Goal: Task Accomplishment & Management: Complete application form

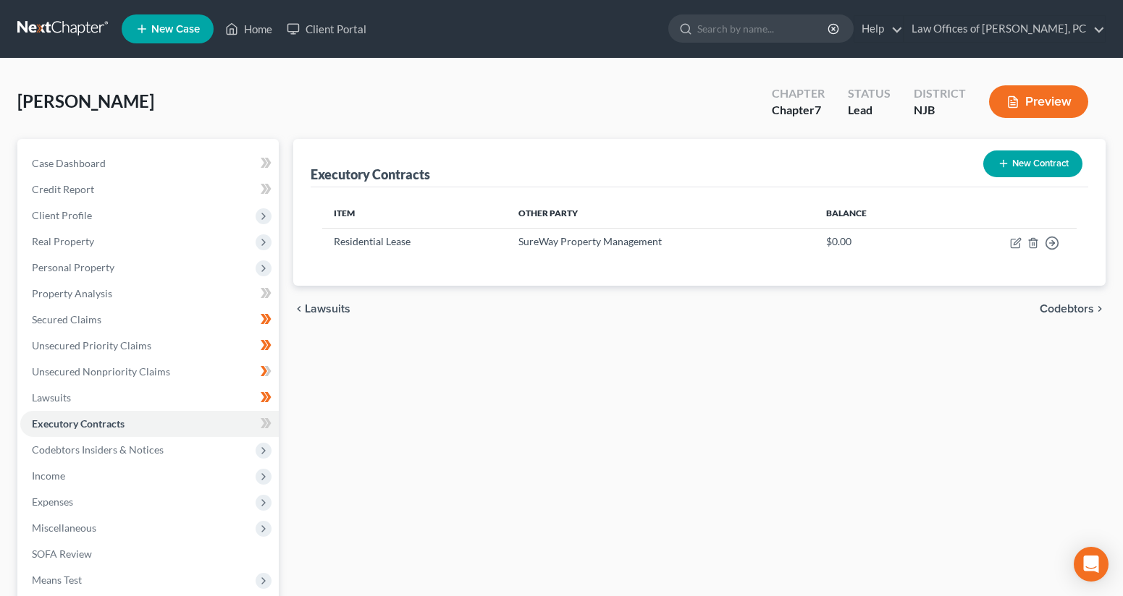
scroll to position [90, 0]
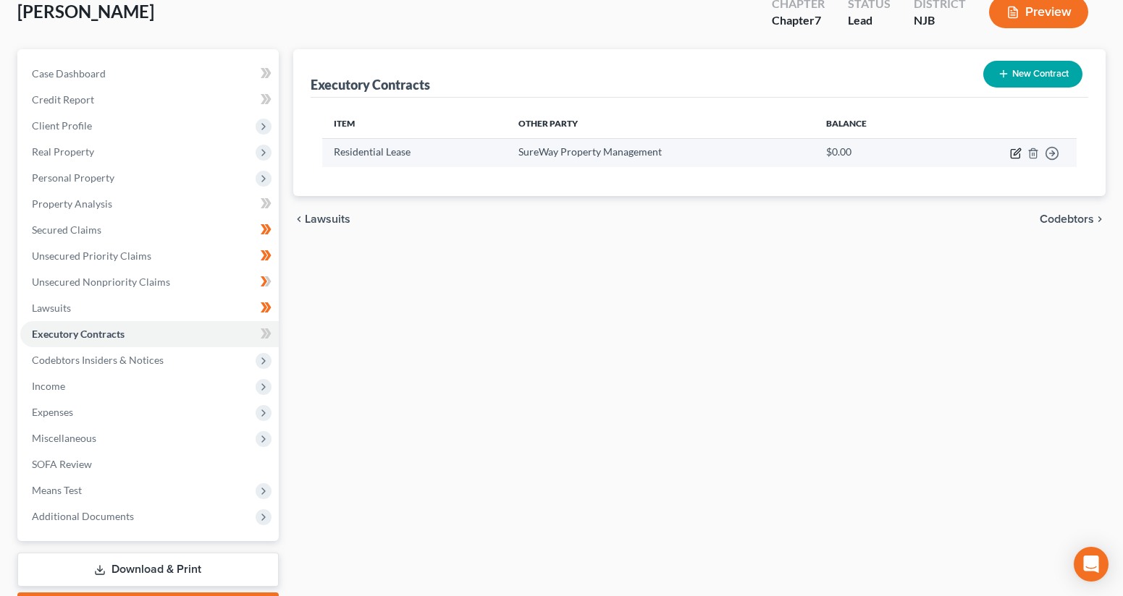
click at [1014, 153] on icon "button" at bounding box center [1016, 151] width 7 height 7
select select "3"
select select "0"
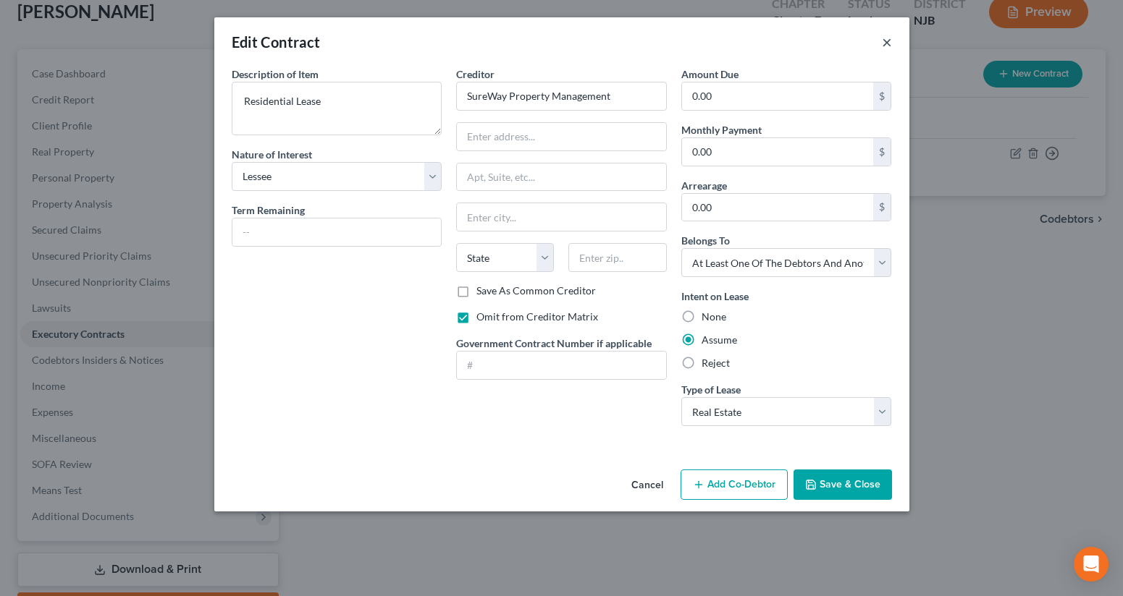
click at [887, 47] on button "×" at bounding box center [887, 41] width 10 height 17
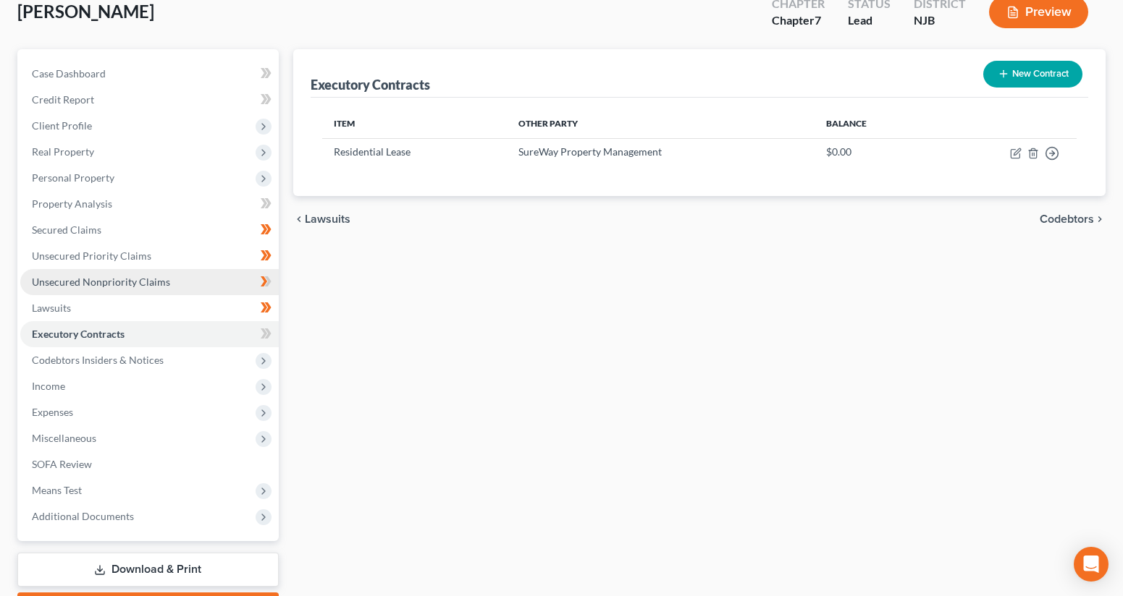
click at [163, 274] on link "Unsecured Nonpriority Claims" at bounding box center [149, 282] width 258 height 26
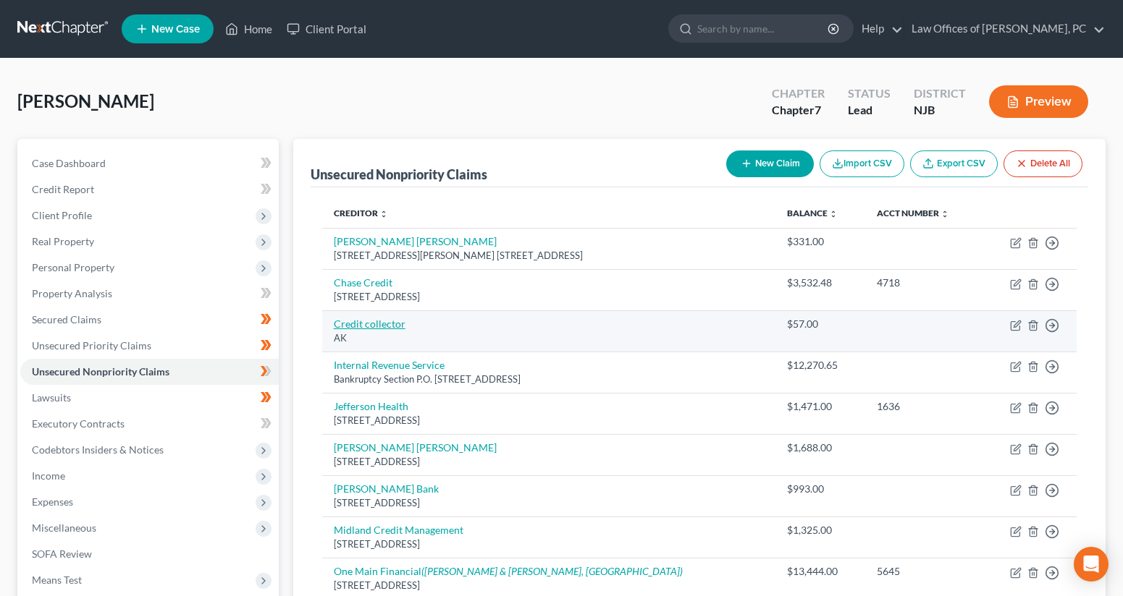
click at [369, 326] on link "Credit collector" at bounding box center [370, 324] width 72 height 12
select select "1"
select select "2"
select select "0"
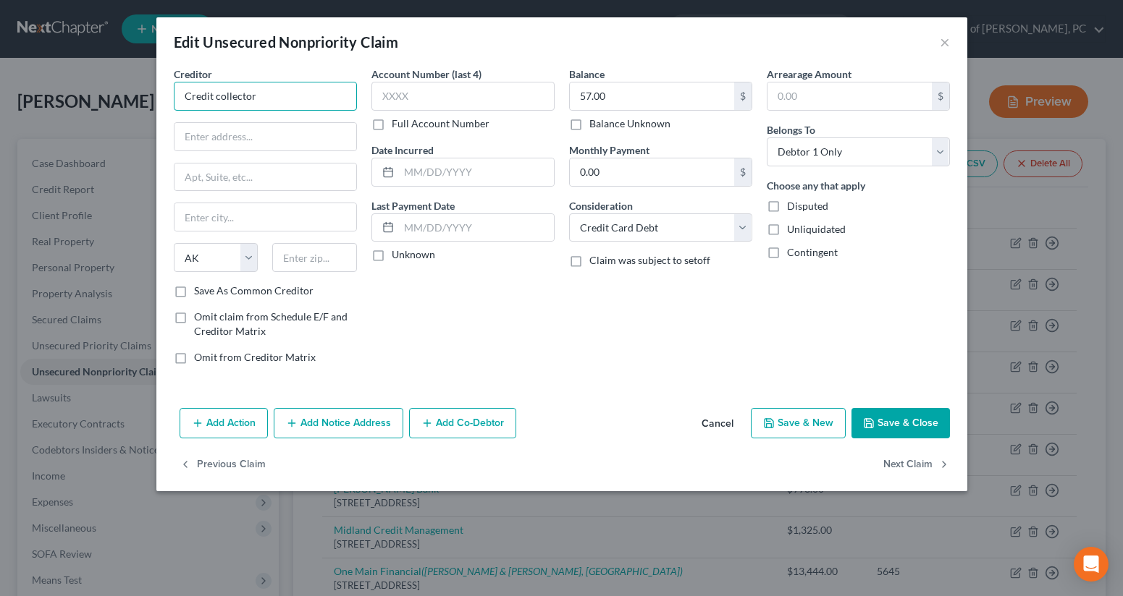
drag, startPoint x: 262, startPoint y: 101, endPoint x: 174, endPoint y: 99, distance: 87.6
click at [174, 99] on input "Credit collector" at bounding box center [265, 96] width 183 height 29
click at [258, 95] on input "Credit collector" at bounding box center [265, 96] width 183 height 29
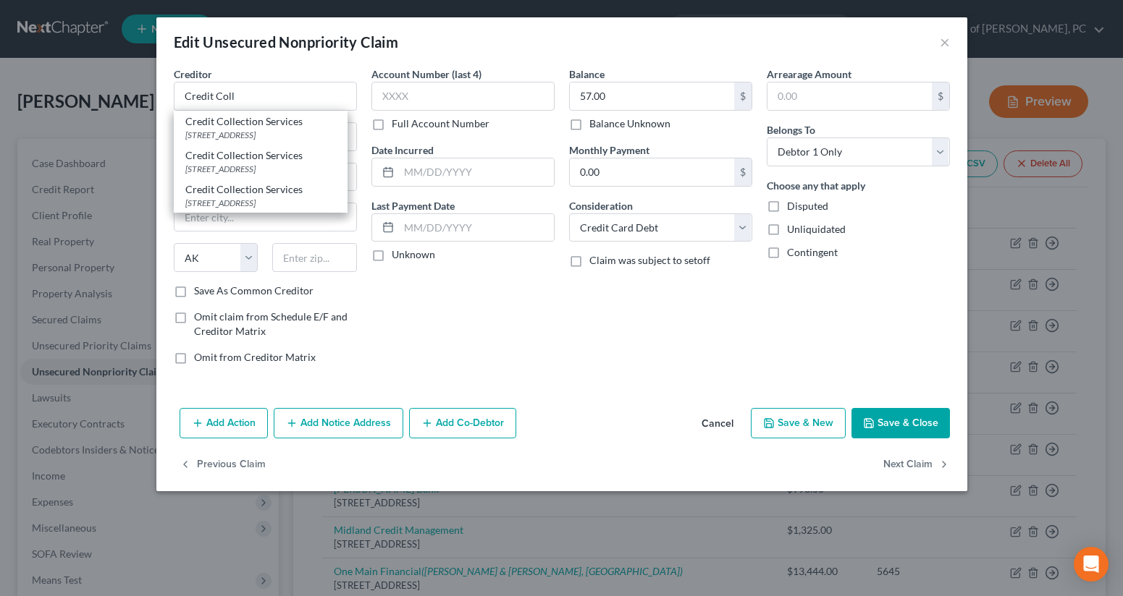
click at [535, 301] on div "Account Number (last 4) Full Account Number Date Incurred Last Payment Date Unk…" at bounding box center [463, 222] width 198 height 310
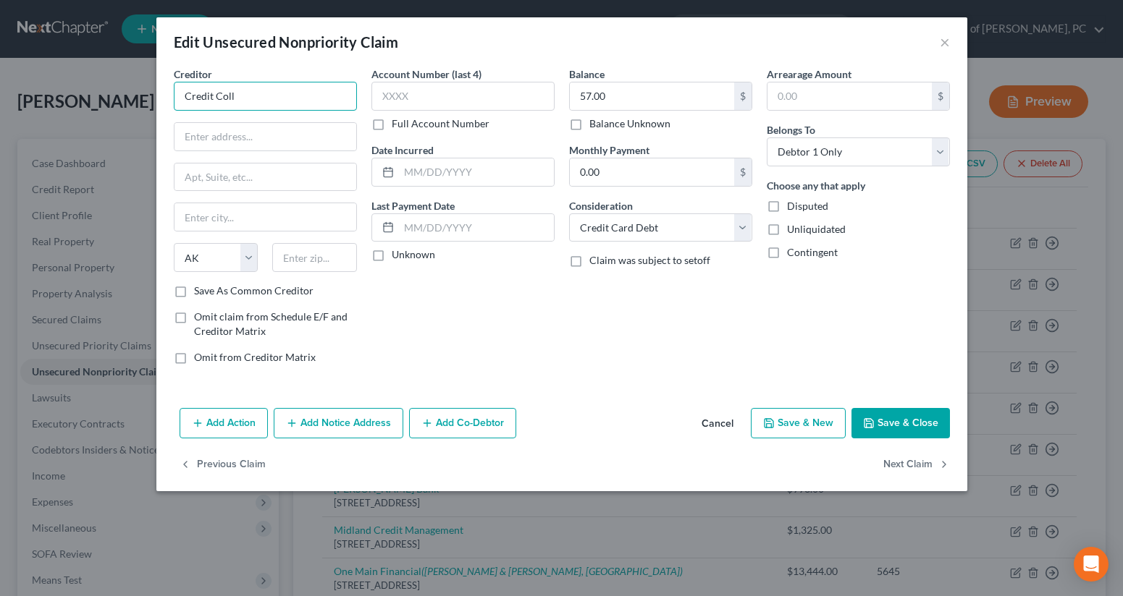
click at [250, 98] on input "Credit Coll" at bounding box center [265, 96] width 183 height 29
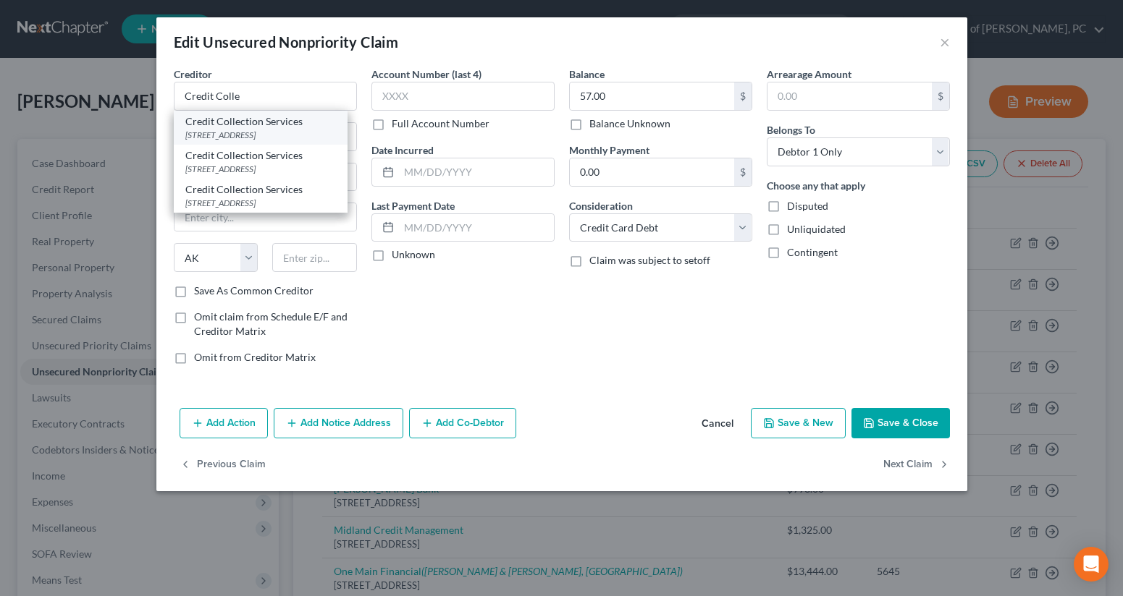
click at [237, 127] on div "Credit Collection Services" at bounding box center [260, 121] width 151 height 14
type input "Credit Collection Services"
type input "[STREET_ADDRESS]"
type input "[PERSON_NAME]"
select select "22"
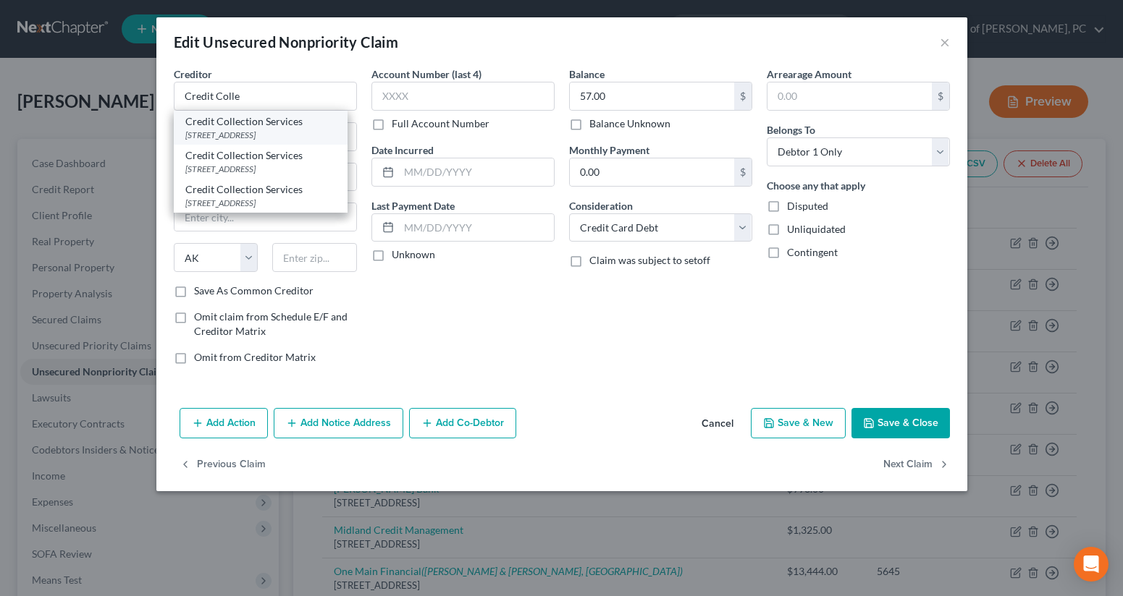
type input "02062"
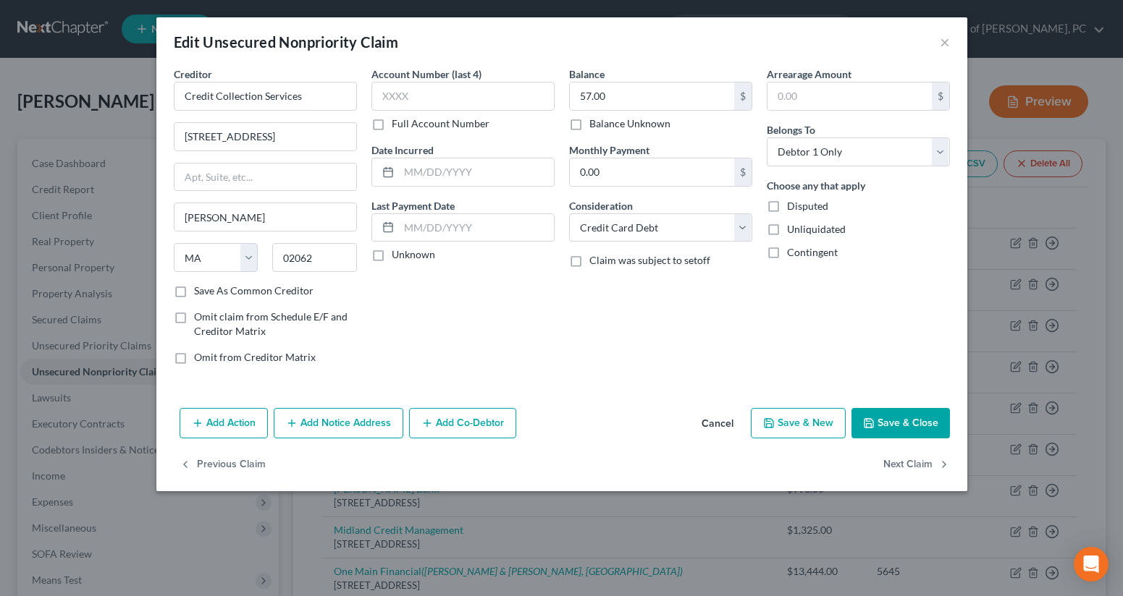
click at [914, 421] on button "Save & Close" at bounding box center [900, 423] width 98 height 30
type input "0"
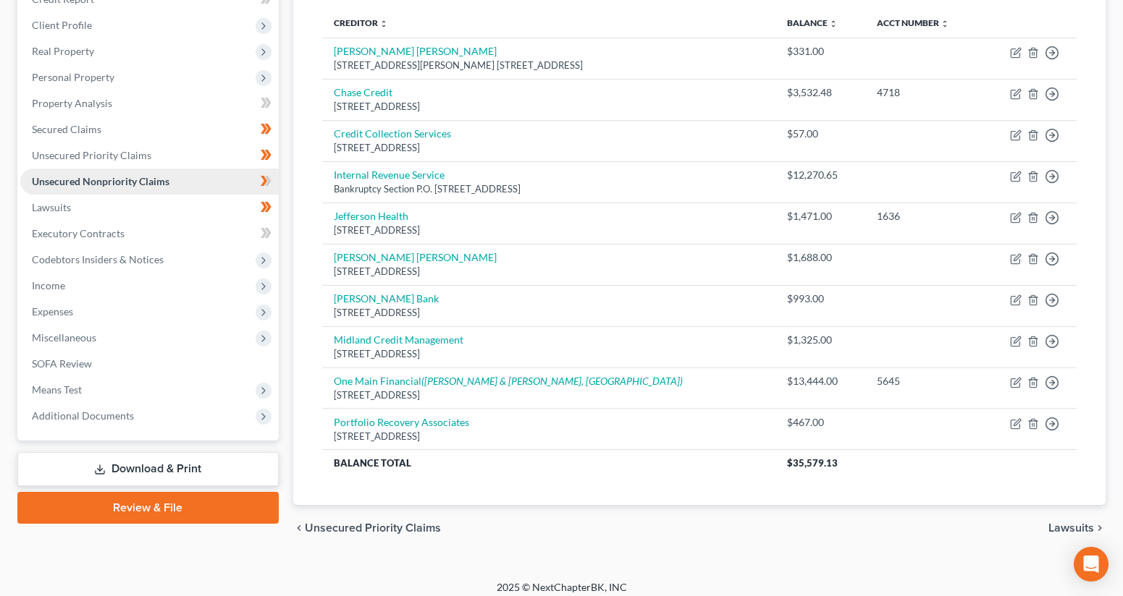
scroll to position [194, 0]
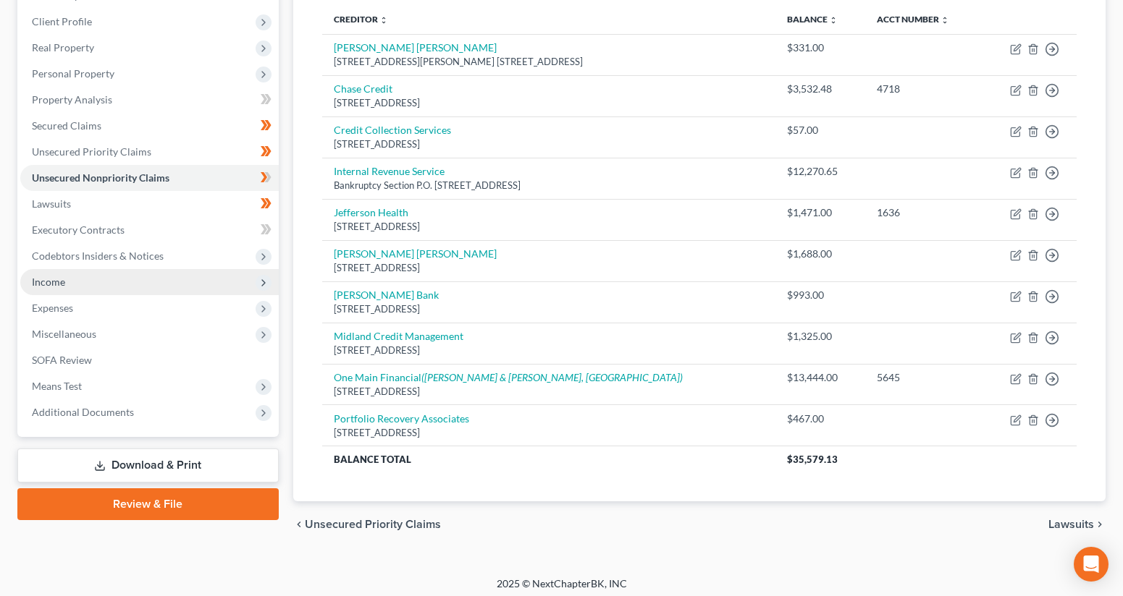
click at [108, 285] on span "Income" at bounding box center [149, 282] width 258 height 26
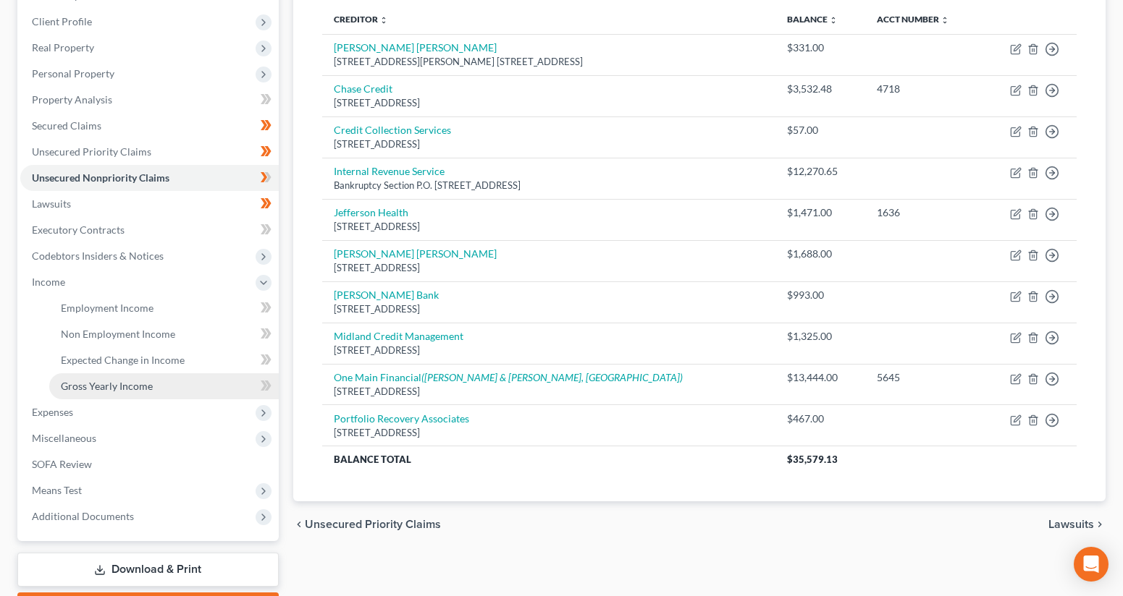
click at [172, 390] on link "Gross Yearly Income" at bounding box center [163, 387] width 229 height 26
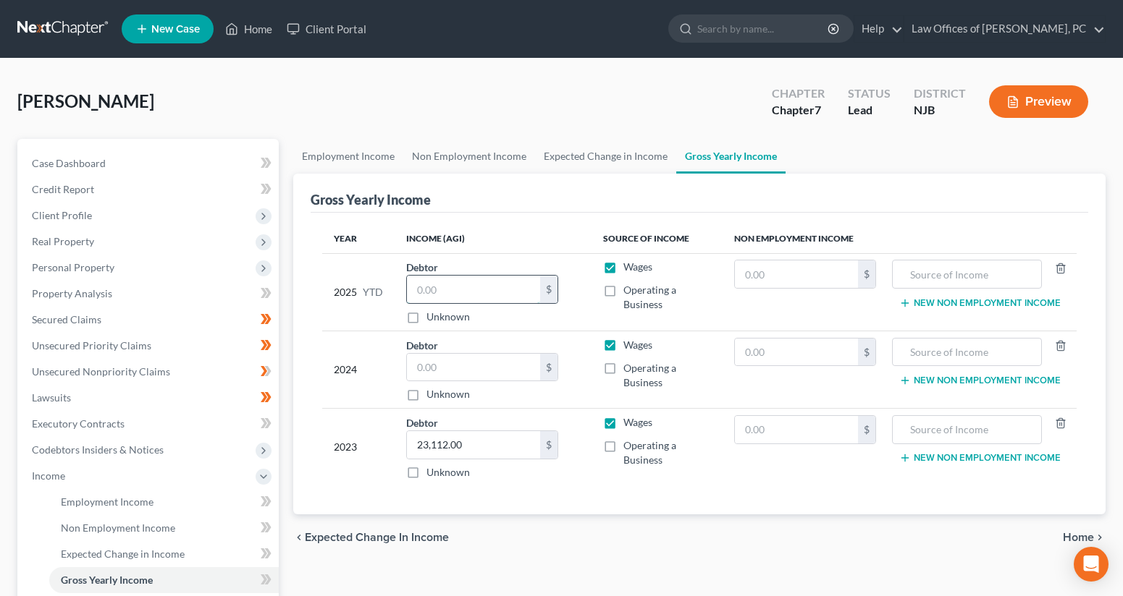
click at [452, 290] on input "text" at bounding box center [473, 290] width 133 height 28
click at [455, 362] on input "text" at bounding box center [473, 368] width 133 height 28
type input "41,395"
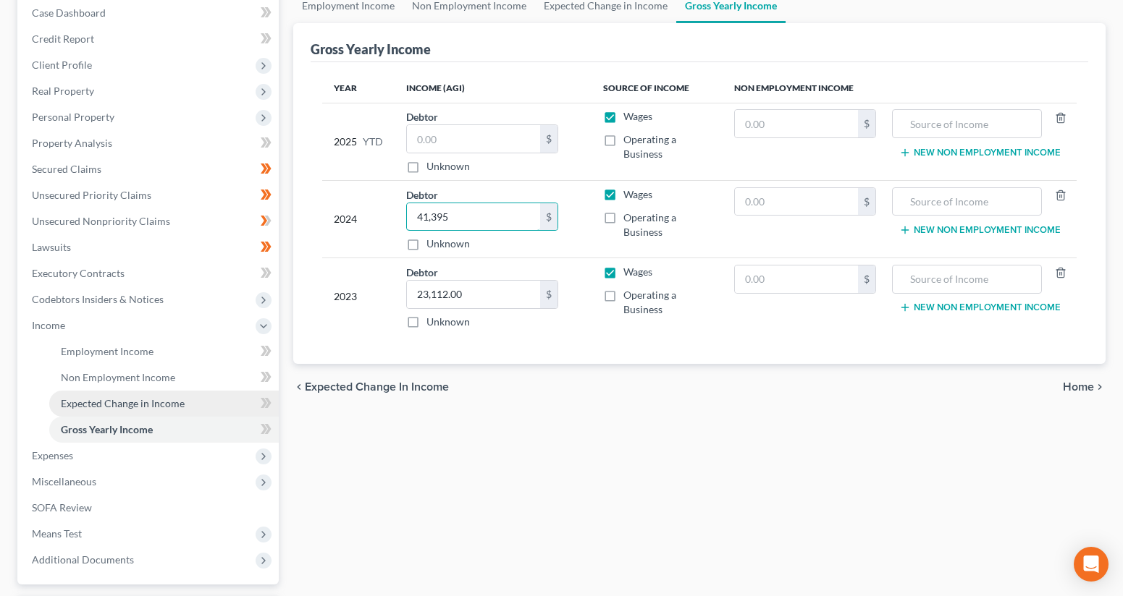
scroll to position [149, 0]
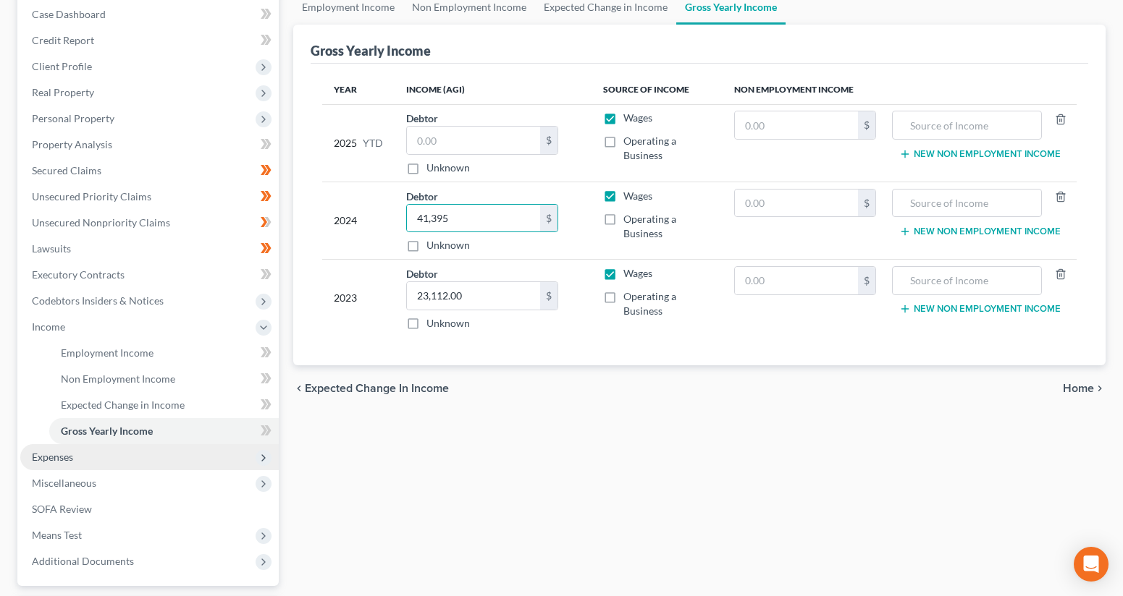
click at [120, 457] on span "Expenses" at bounding box center [149, 457] width 258 height 26
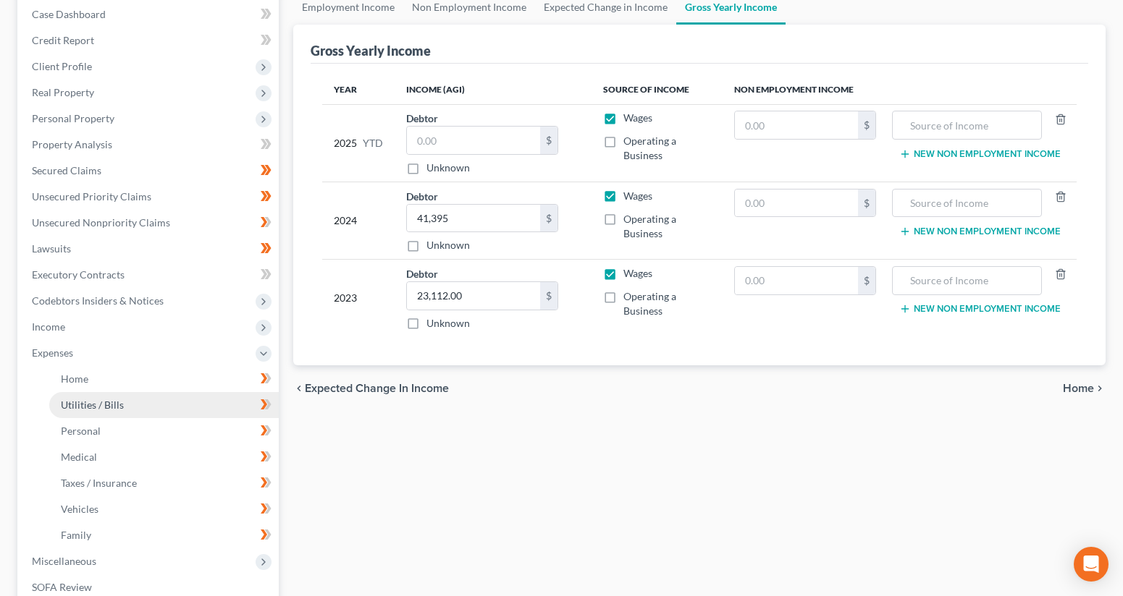
click at [164, 406] on link "Utilities / Bills" at bounding box center [163, 405] width 229 height 26
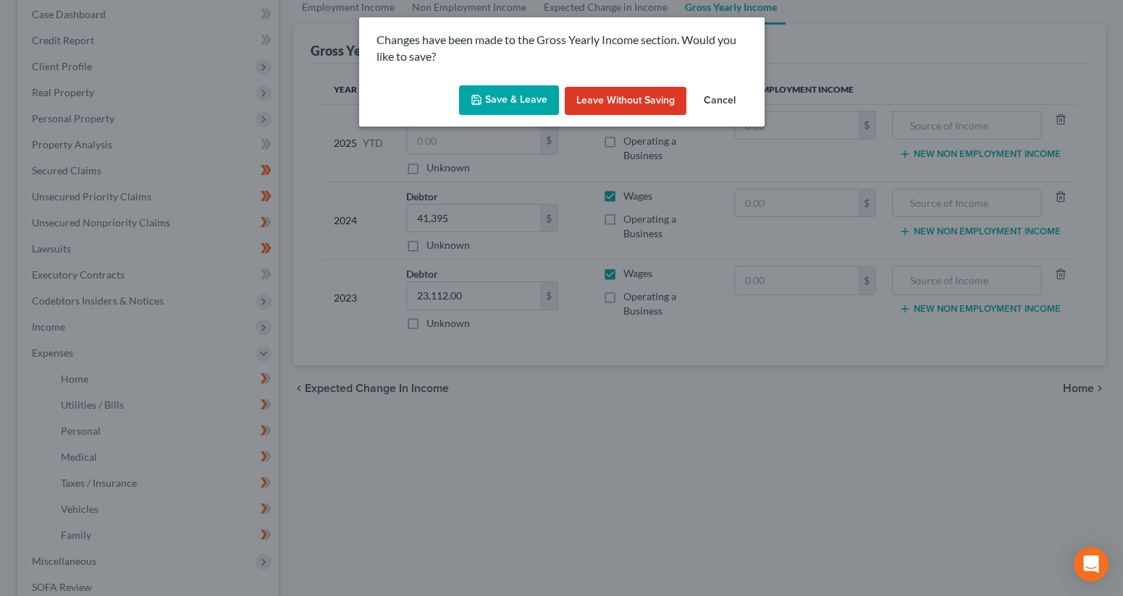
click at [505, 104] on button "Save & Leave" at bounding box center [509, 100] width 100 height 30
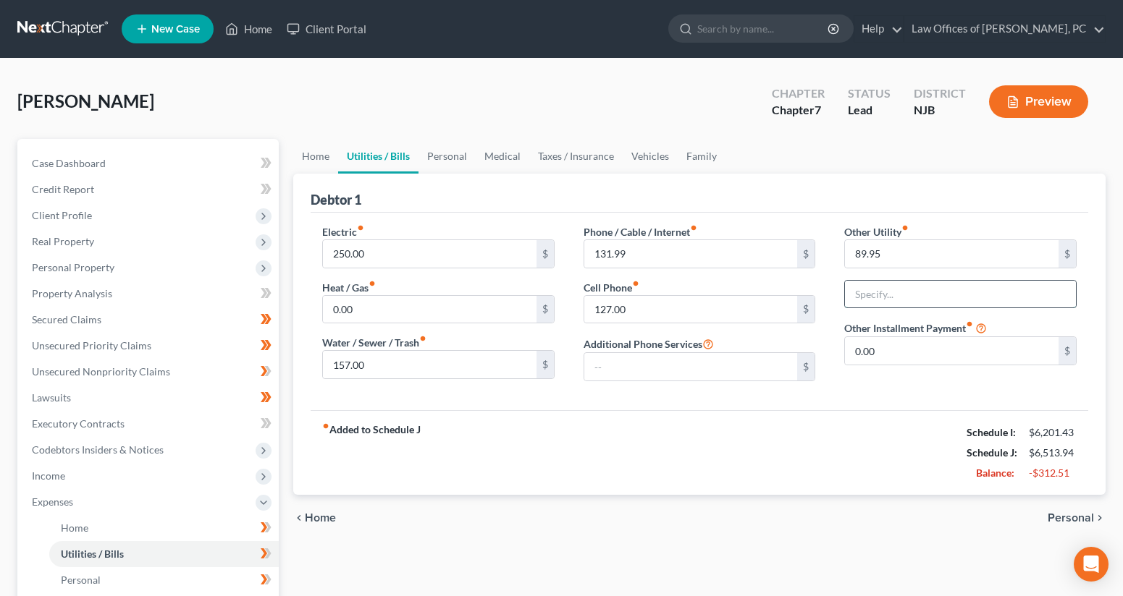
click at [895, 296] on input "text" at bounding box center [960, 295] width 231 height 28
type input "Streaming Services"
click at [510, 159] on link "Medical" at bounding box center [503, 156] width 54 height 35
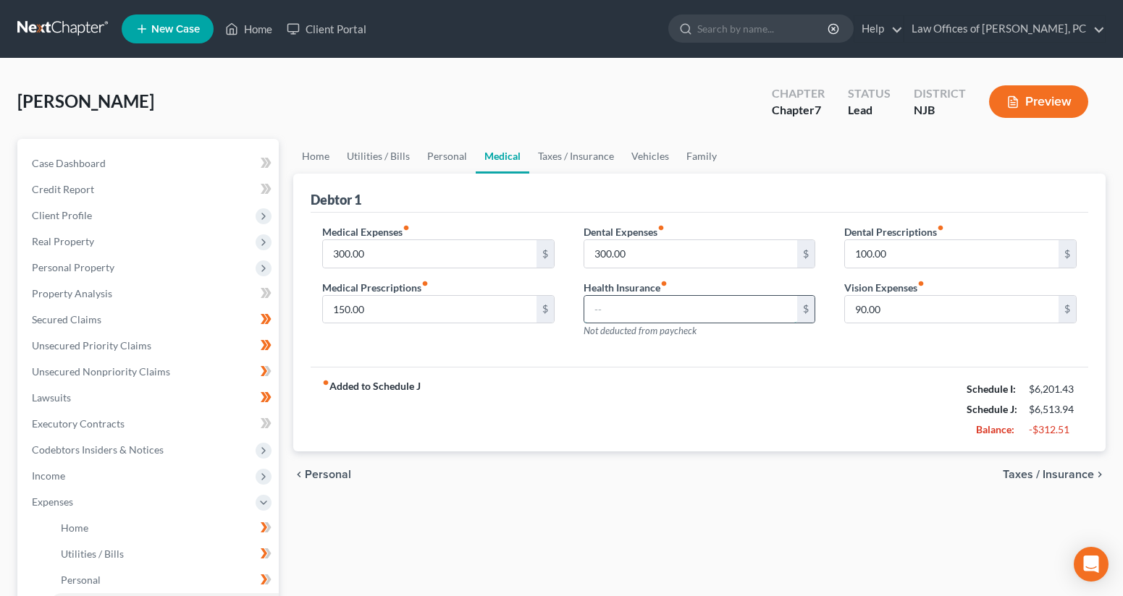
click at [675, 303] on input "text" at bounding box center [691, 310] width 214 height 28
type input "313"
click at [639, 256] on input "300.00" at bounding box center [691, 254] width 214 height 28
drag, startPoint x: 639, startPoint y: 256, endPoint x: 591, endPoint y: 254, distance: 47.8
click at [591, 254] on input "300.00" at bounding box center [691, 254] width 214 height 28
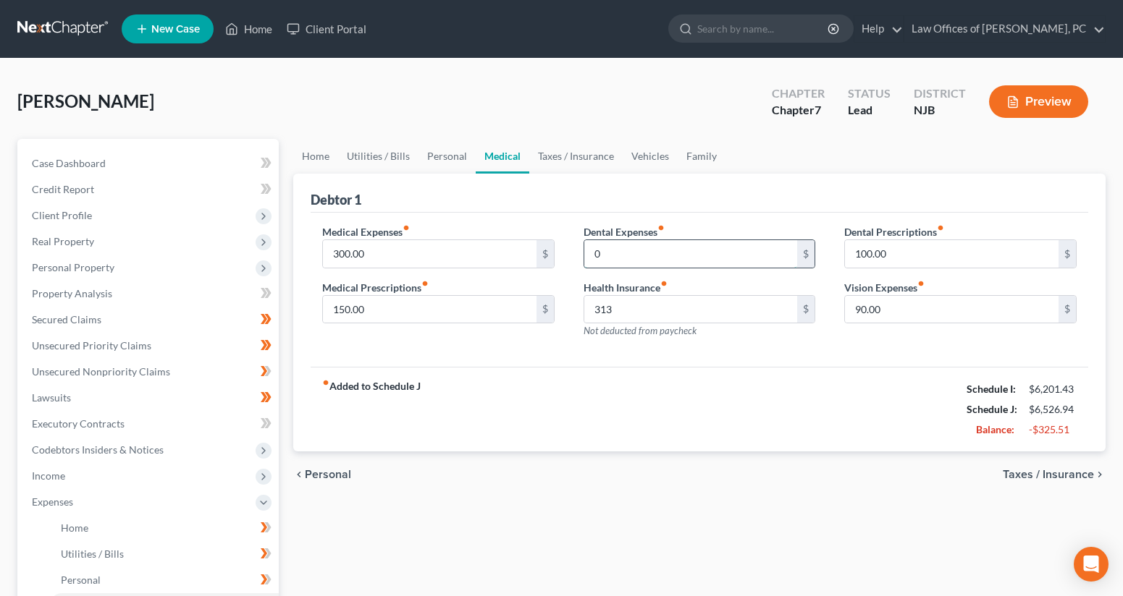
type input "0"
click at [908, 258] on input "100.00" at bounding box center [952, 254] width 214 height 28
drag, startPoint x: 927, startPoint y: 252, endPoint x: 844, endPoint y: 252, distance: 83.2
click at [844, 252] on div "100.00 $" at bounding box center [960, 254] width 232 height 29
type input "0"
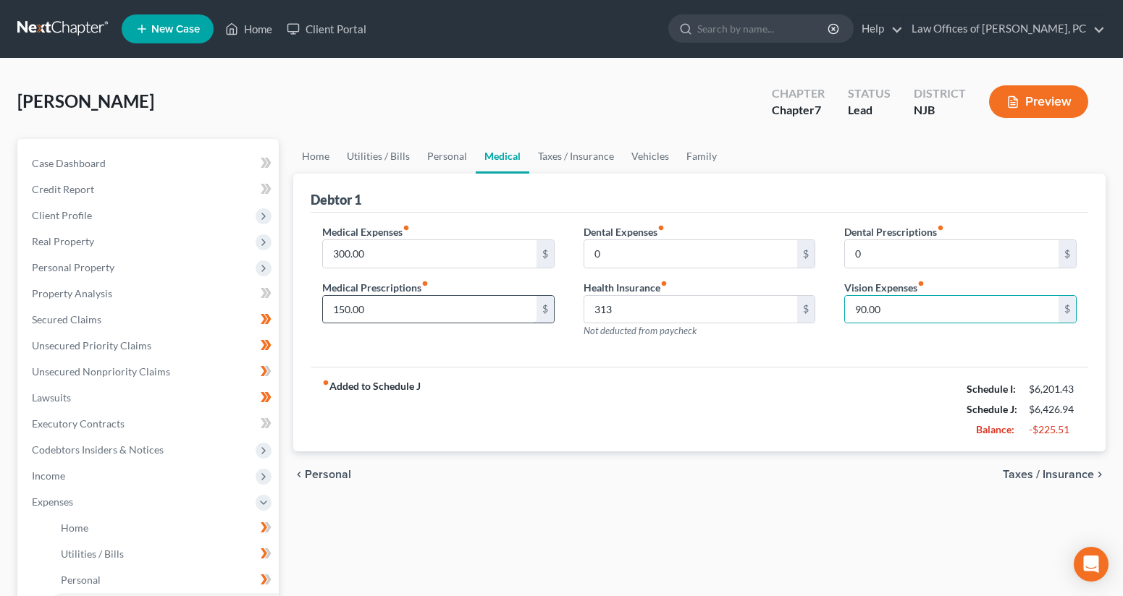
click at [382, 315] on input "150.00" at bounding box center [430, 310] width 214 height 28
drag, startPoint x: 389, startPoint y: 311, endPoint x: 313, endPoint y: 308, distance: 76.1
click at [313, 308] on div "Medical Expenses fiber_manual_record 300.00 $ Medical Prescriptions fiber_manua…" at bounding box center [438, 287] width 261 height 126
type input "0"
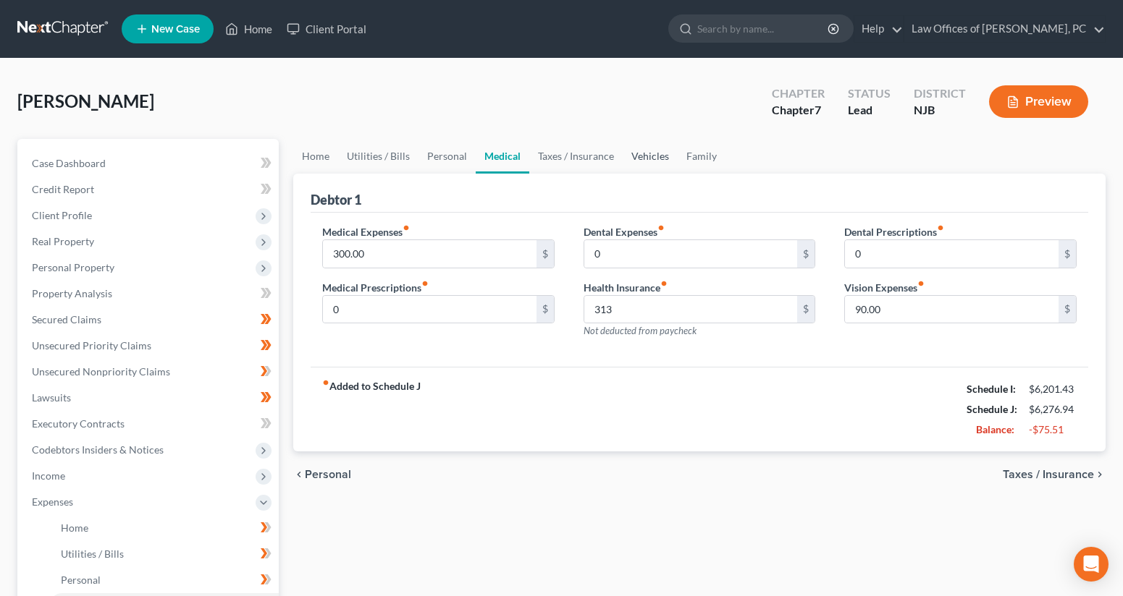
click at [638, 160] on link "Vehicles" at bounding box center [650, 156] width 55 height 35
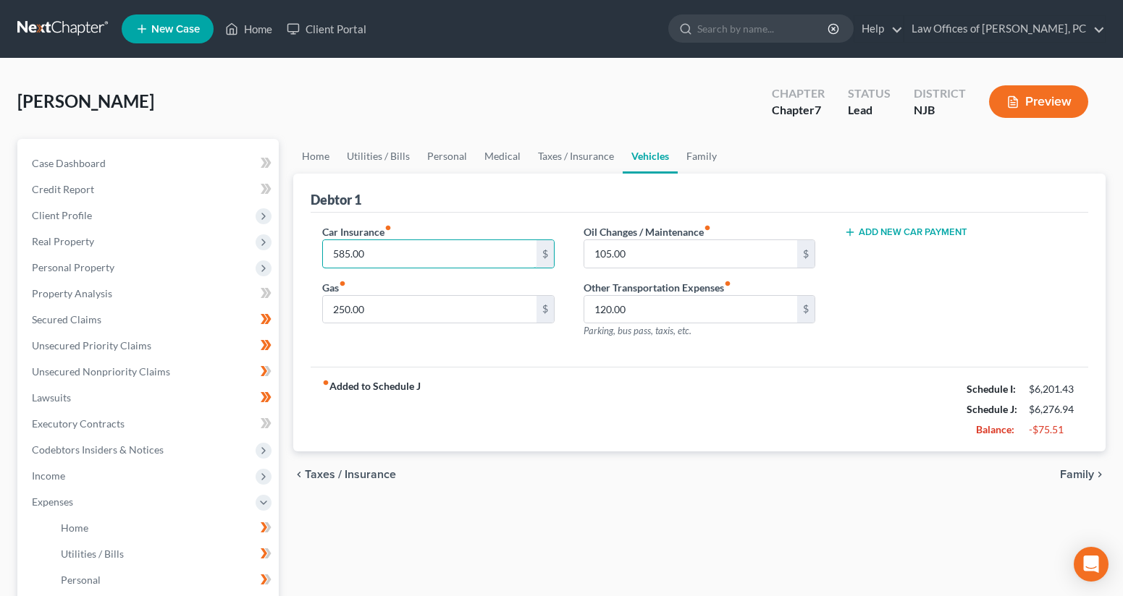
drag, startPoint x: 404, startPoint y: 255, endPoint x: 309, endPoint y: 250, distance: 94.9
click at [309, 250] on div "Car Insurance fiber_manual_record 585.00 $ Gas fiber_manual_record 250.00 $" at bounding box center [438, 287] width 261 height 126
type input "98"
drag, startPoint x: 667, startPoint y: 258, endPoint x: 587, endPoint y: 255, distance: 80.4
click at [587, 255] on input "105.00" at bounding box center [691, 254] width 214 height 28
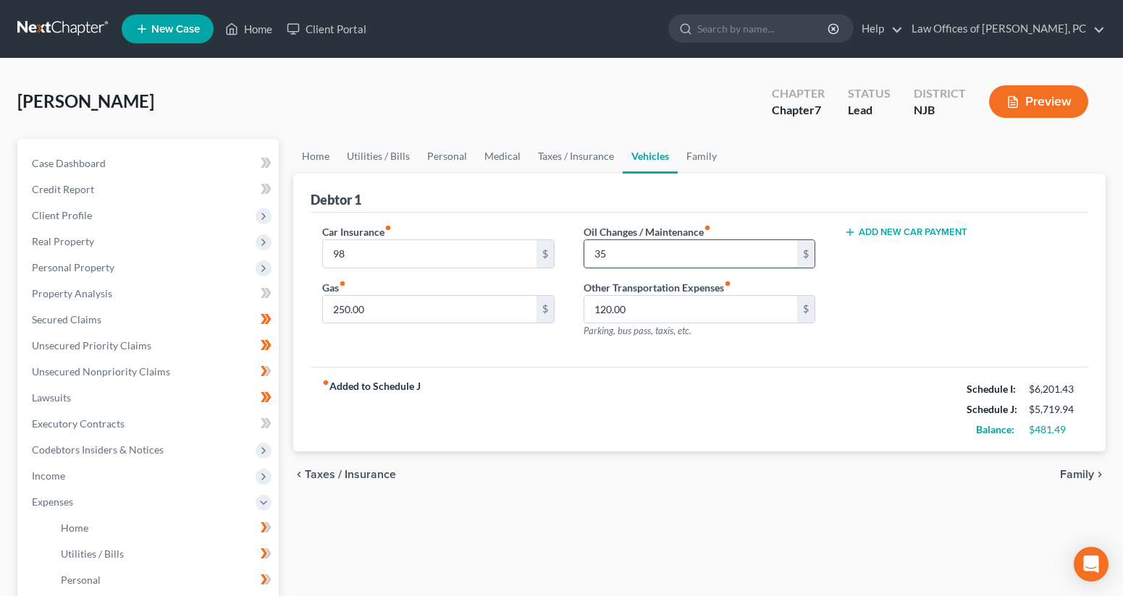
type input "35"
click at [696, 156] on link "Family" at bounding box center [702, 156] width 48 height 35
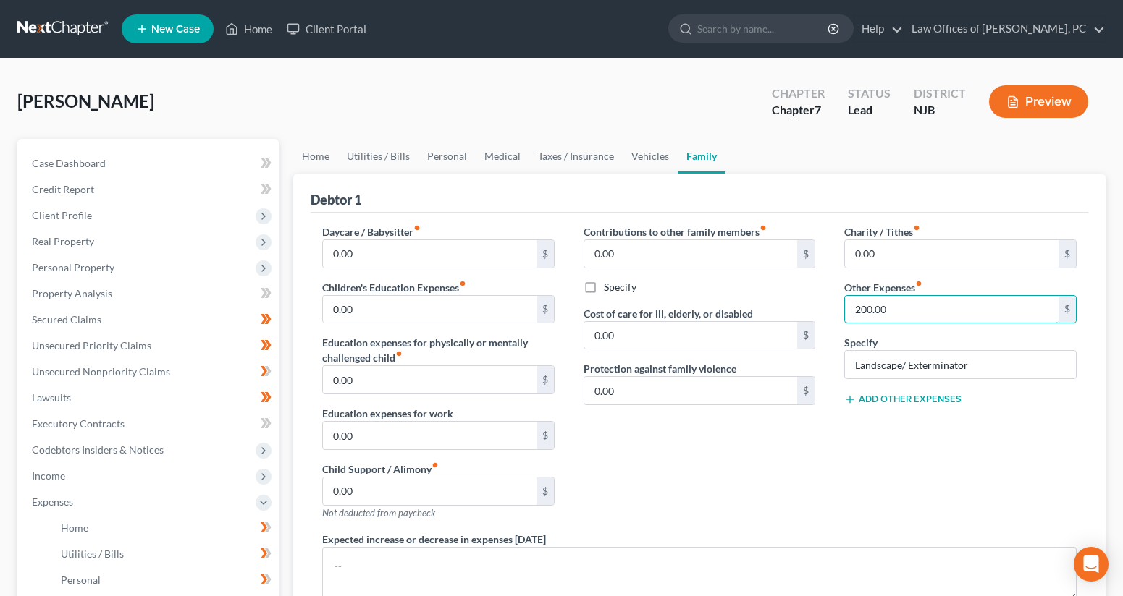
drag, startPoint x: 899, startPoint y: 303, endPoint x: 841, endPoint y: 307, distance: 58.0
click at [841, 307] on div "Charity / Tithes fiber_manual_record 0.00 $ Other Expenses fiber_manual_record …" at bounding box center [960, 378] width 261 height 308
type input "0"
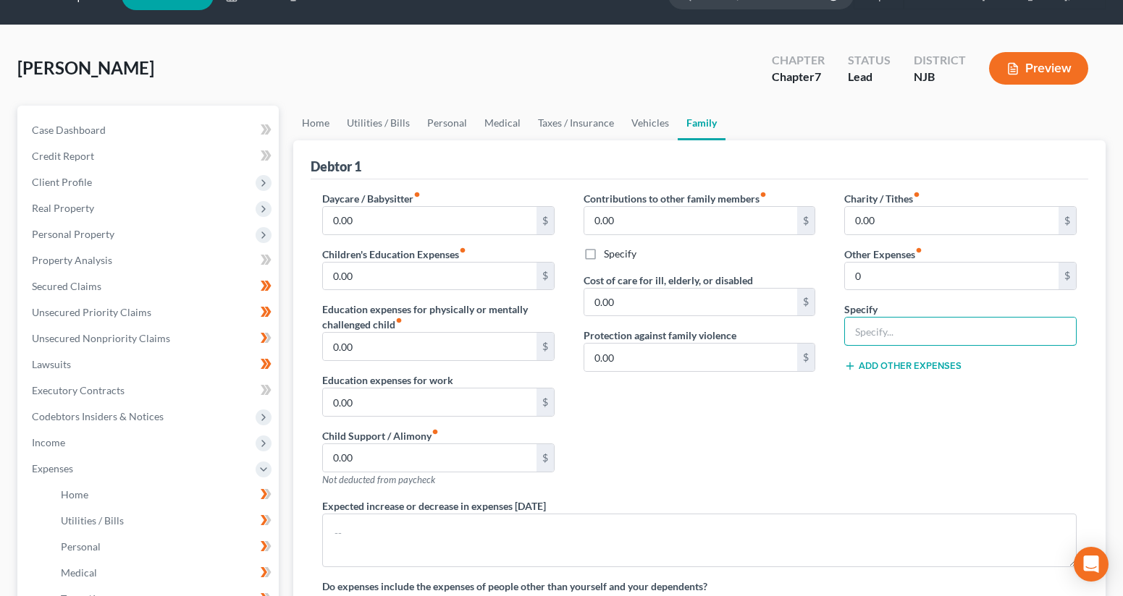
scroll to position [33, 0]
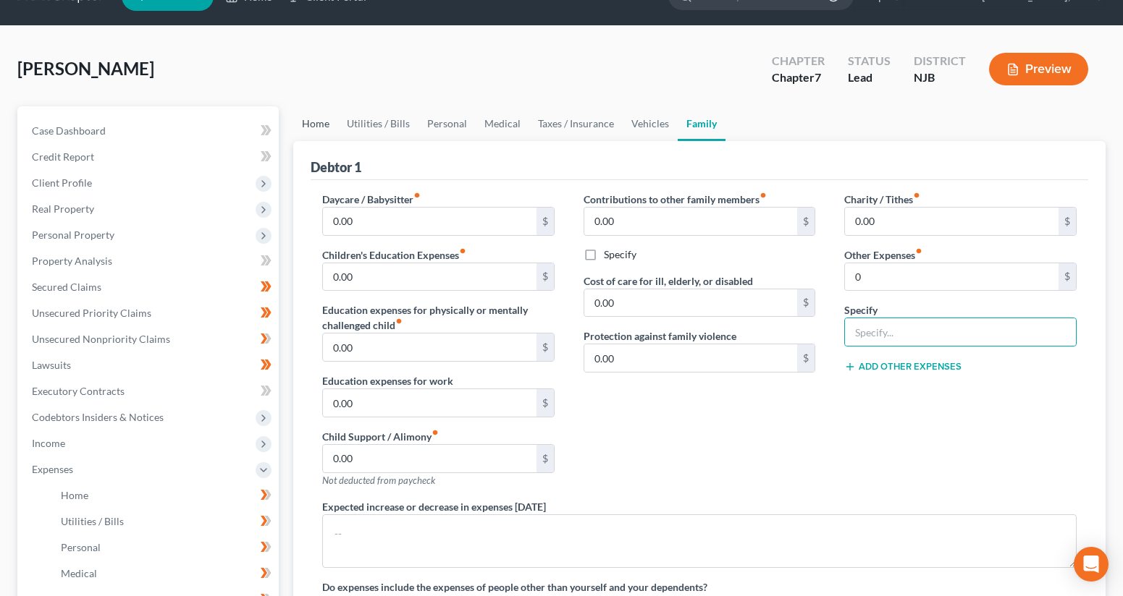
click at [315, 129] on link "Home" at bounding box center [315, 123] width 45 height 35
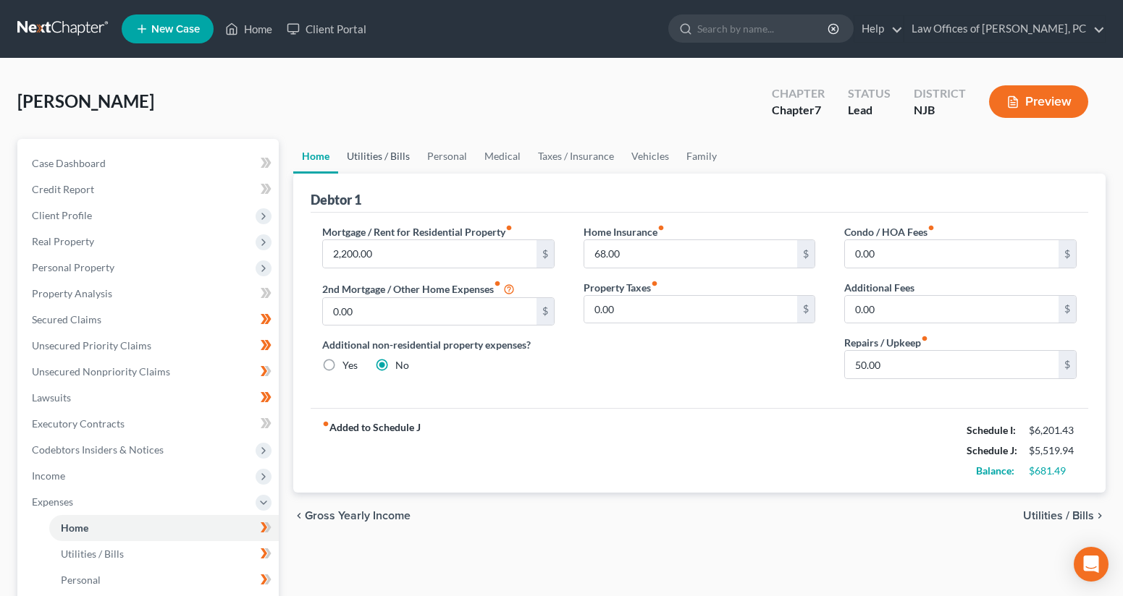
click at [396, 159] on link "Utilities / Bills" at bounding box center [378, 156] width 80 height 35
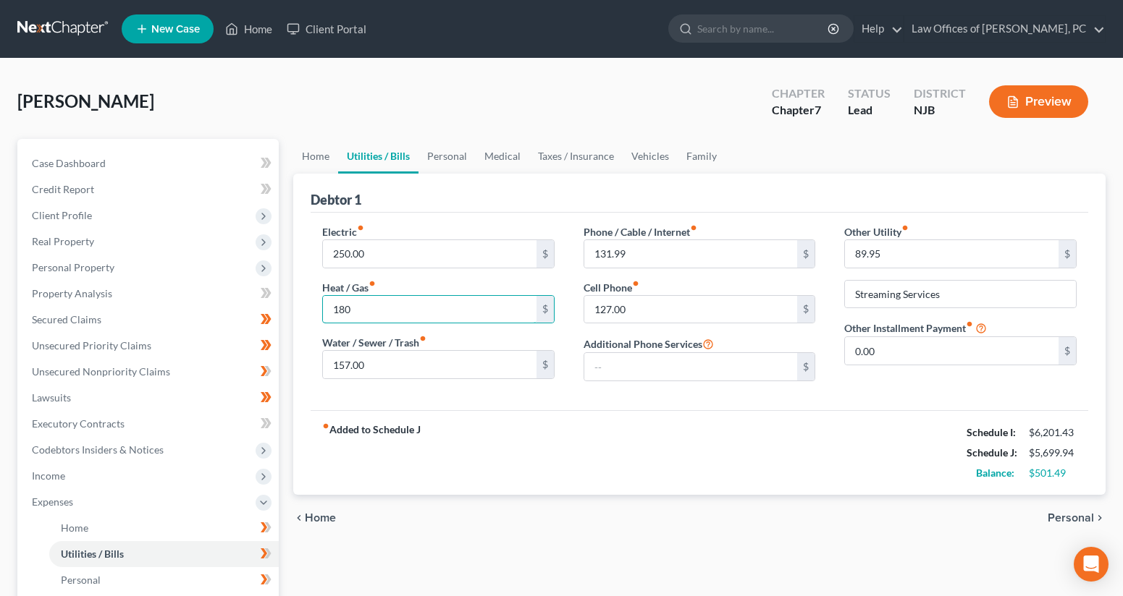
type input "180"
click at [447, 159] on link "Personal" at bounding box center [446, 156] width 57 height 35
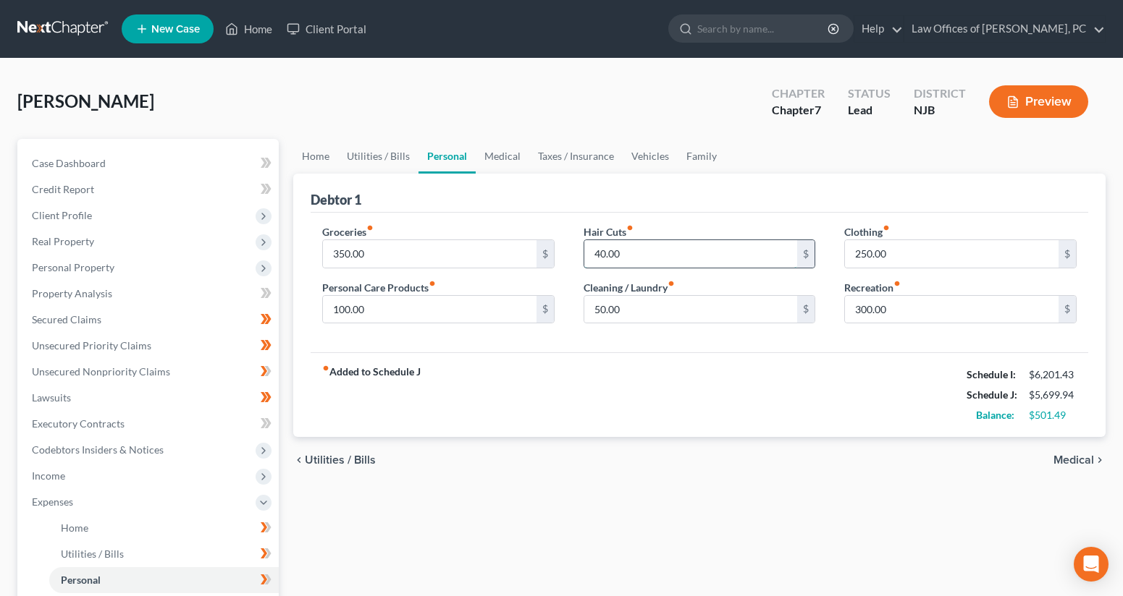
drag, startPoint x: 660, startPoint y: 253, endPoint x: 585, endPoint y: 254, distance: 75.3
click at [585, 254] on input "40.00" at bounding box center [691, 254] width 214 height 28
type input "87"
click at [505, 159] on link "Medical" at bounding box center [503, 156] width 54 height 35
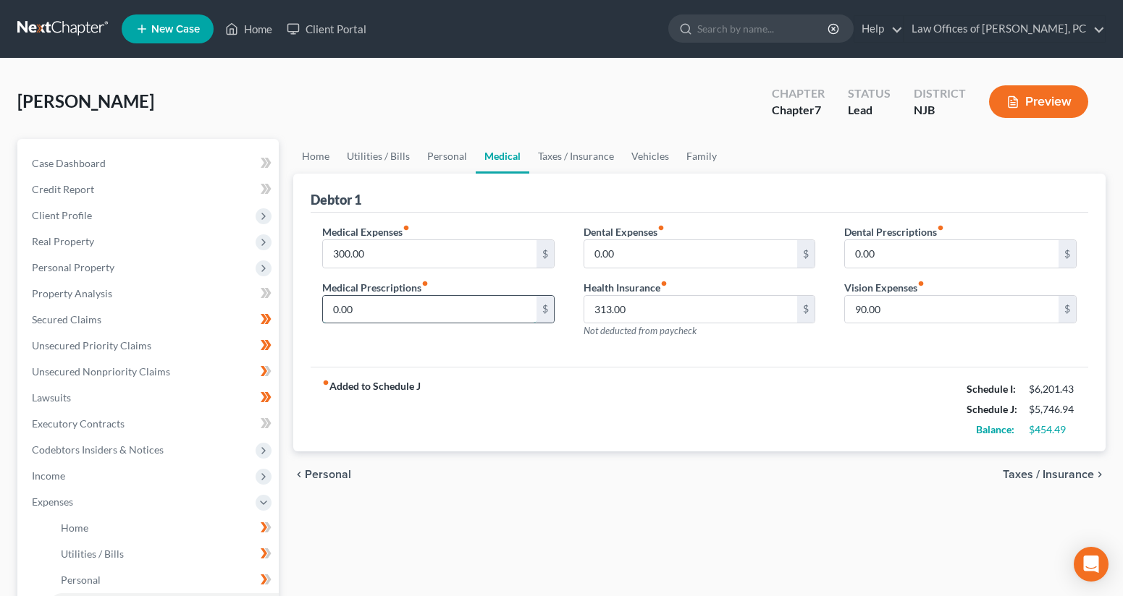
click at [413, 303] on input "0.00" at bounding box center [430, 310] width 214 height 28
type input "0"
type input "150"
click at [566, 158] on link "Taxes / Insurance" at bounding box center [575, 156] width 93 height 35
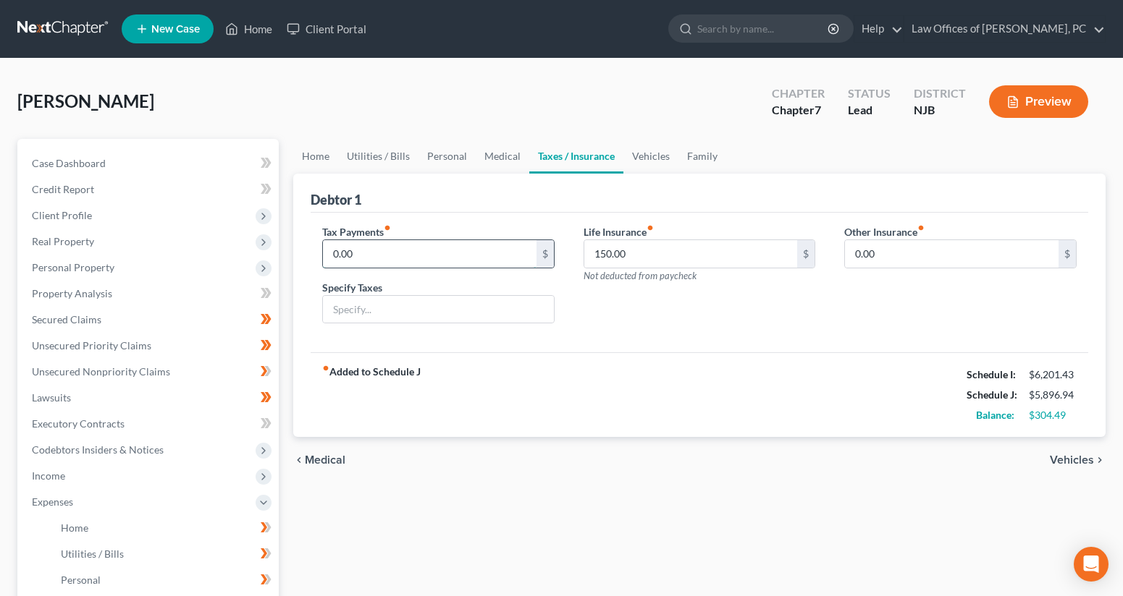
click at [421, 256] on input "0.00" at bounding box center [430, 254] width 214 height 28
drag, startPoint x: 402, startPoint y: 255, endPoint x: 319, endPoint y: 251, distance: 83.3
click at [319, 251] on div "Tax Payments fiber_manual_record 0.00 $ Specify Taxes" at bounding box center [438, 279] width 261 height 111
type input "165"
type input "Federal Taxes TY2022"
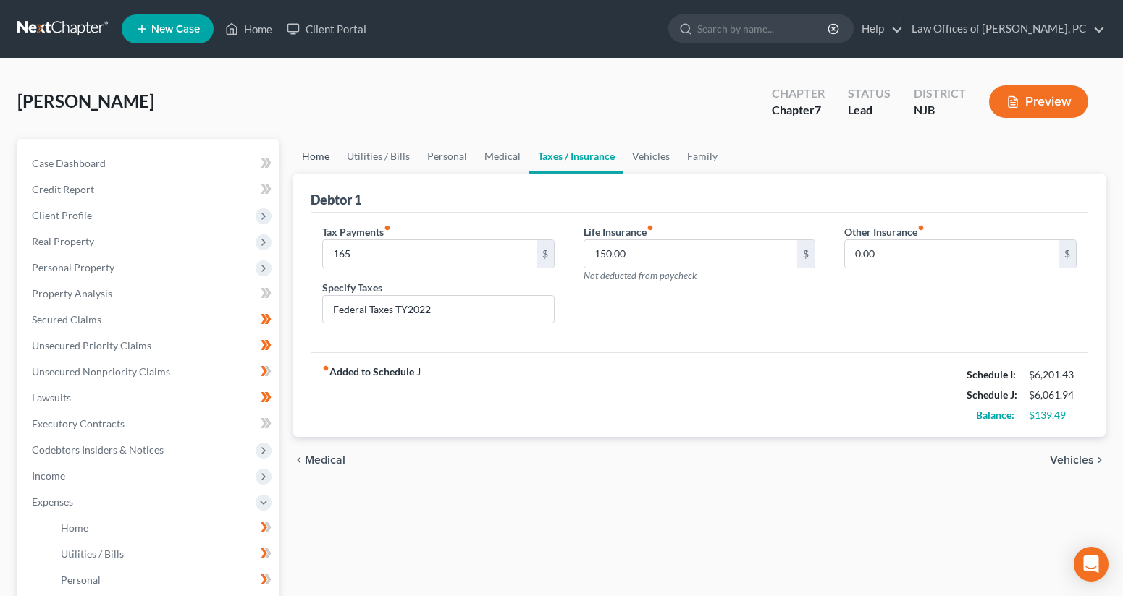
click at [315, 160] on link "Home" at bounding box center [315, 156] width 45 height 35
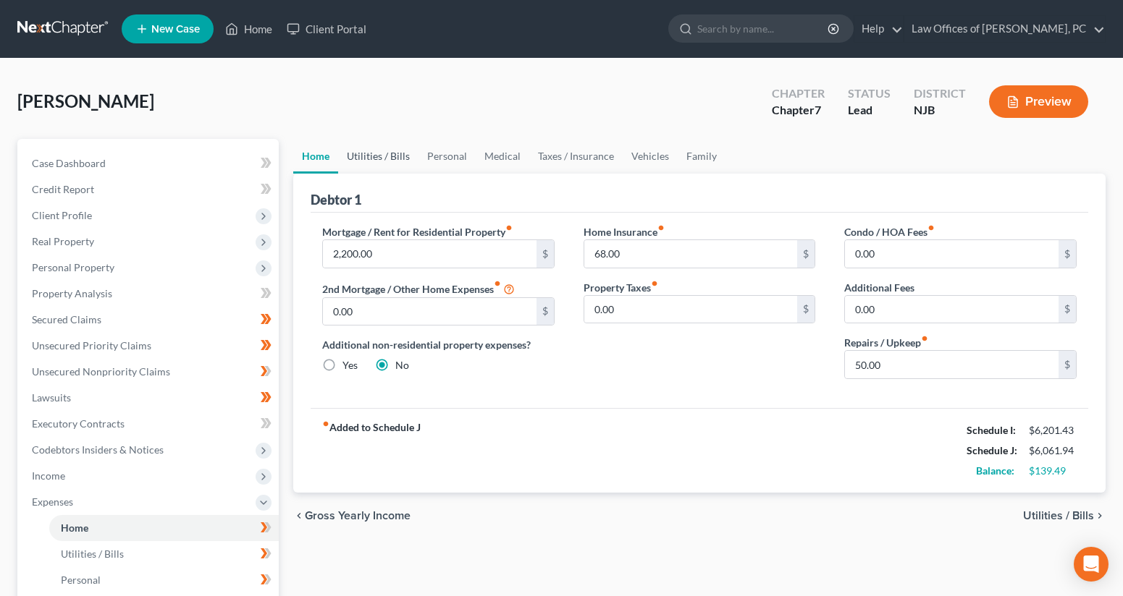
click at [377, 155] on link "Utilities / Bills" at bounding box center [378, 156] width 80 height 35
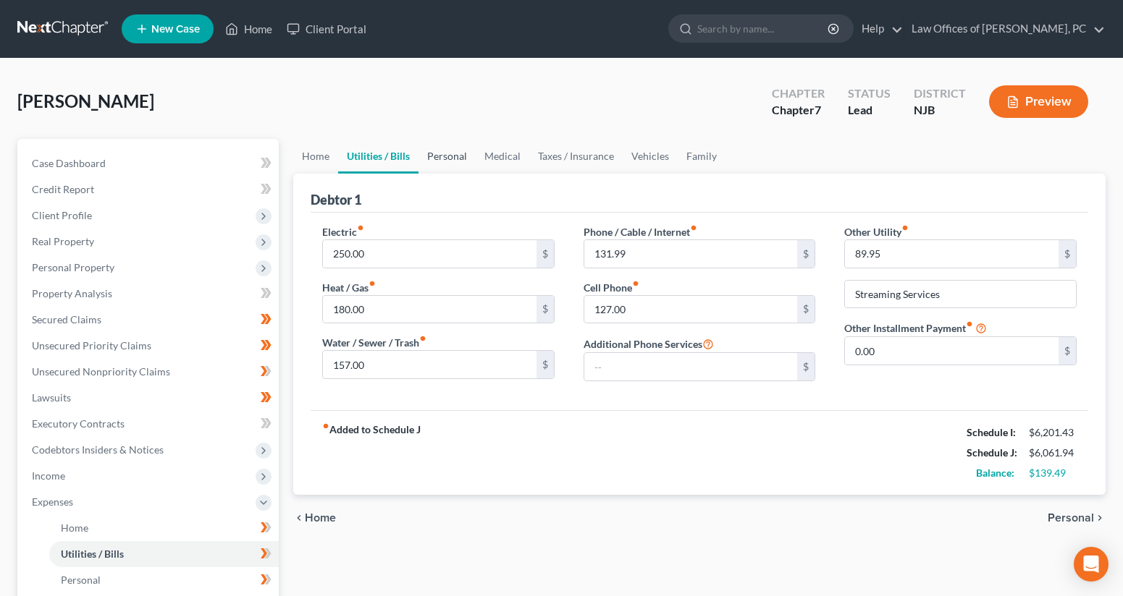
click at [436, 156] on link "Personal" at bounding box center [446, 156] width 57 height 35
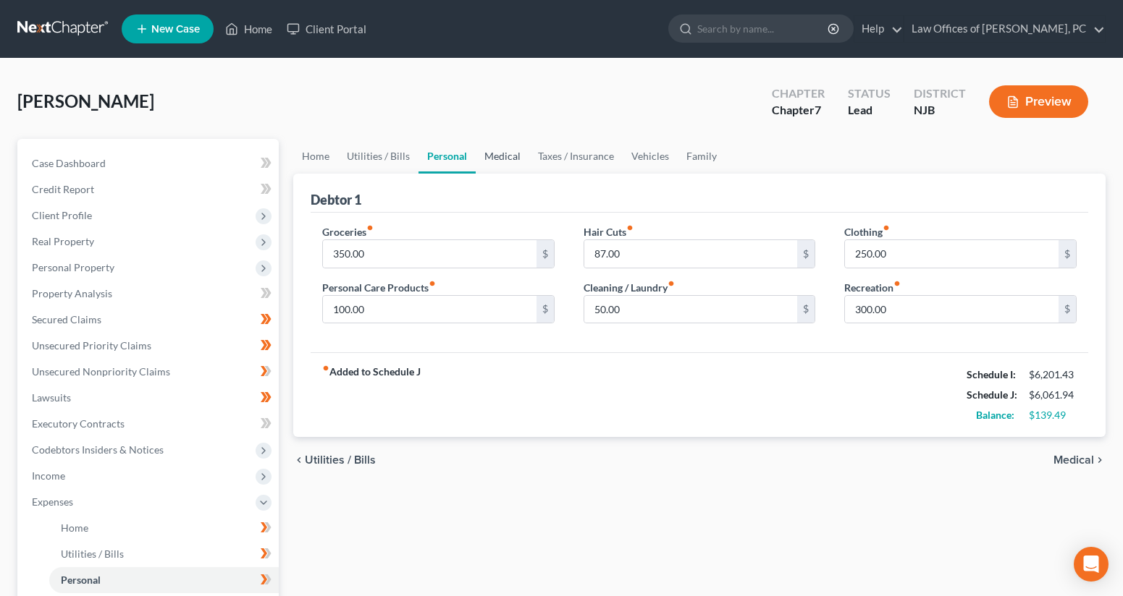
click at [494, 157] on link "Medical" at bounding box center [503, 156] width 54 height 35
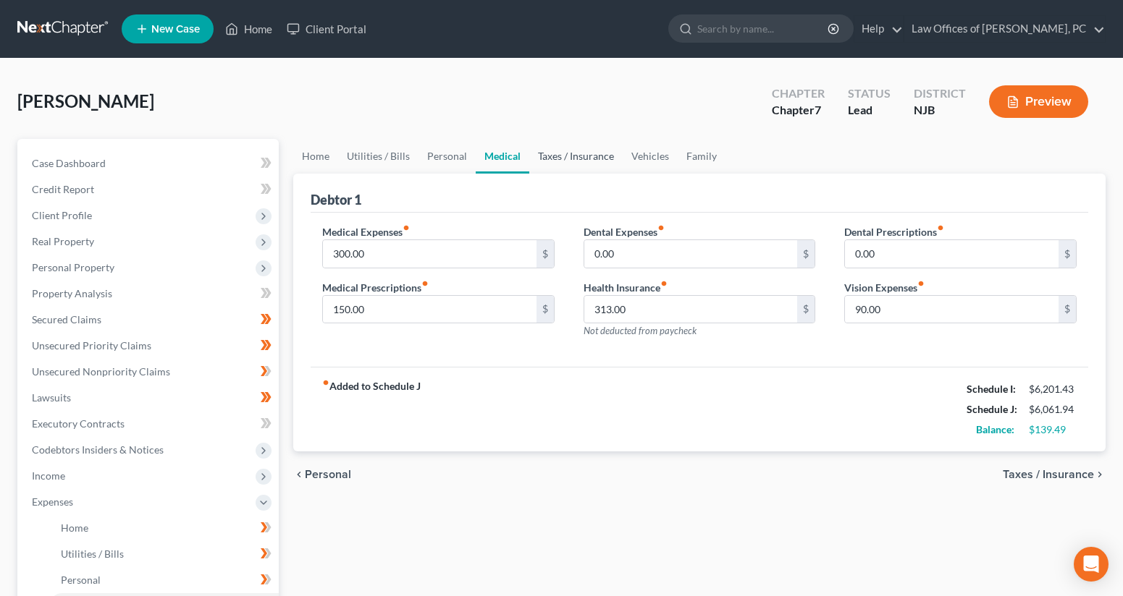
click at [564, 159] on link "Taxes / Insurance" at bounding box center [575, 156] width 93 height 35
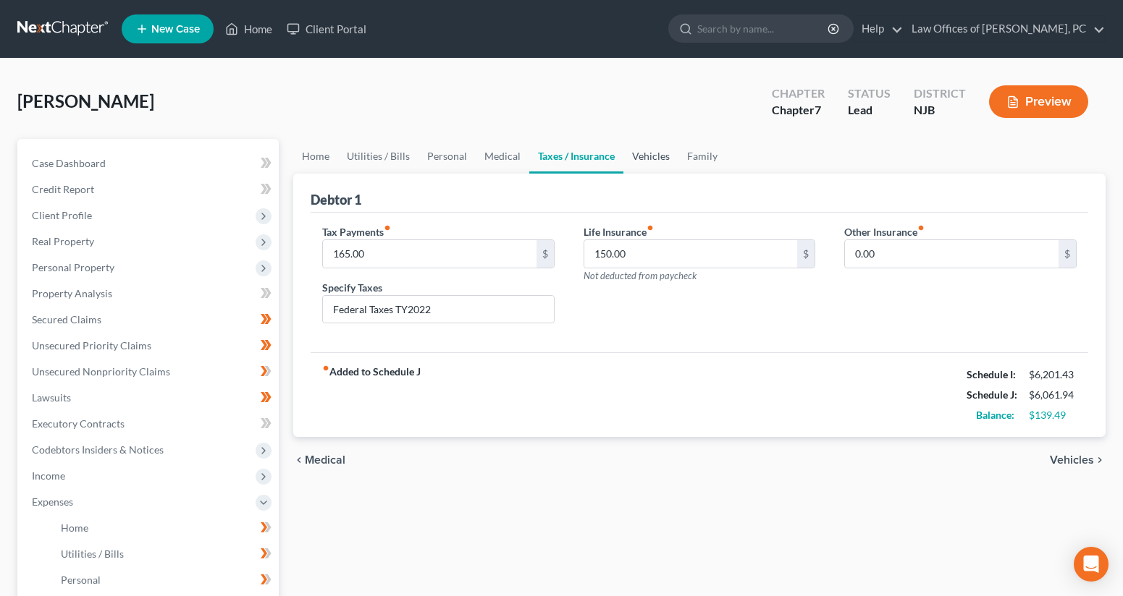
click at [640, 158] on link "Vehicles" at bounding box center [650, 156] width 55 height 35
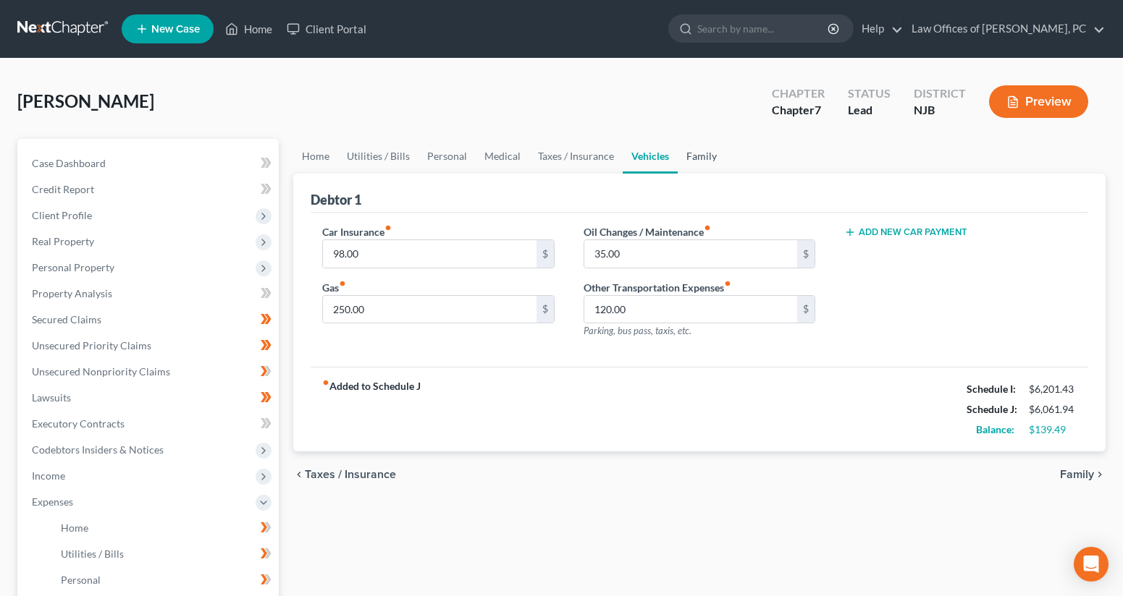
click at [705, 156] on link "Family" at bounding box center [702, 156] width 48 height 35
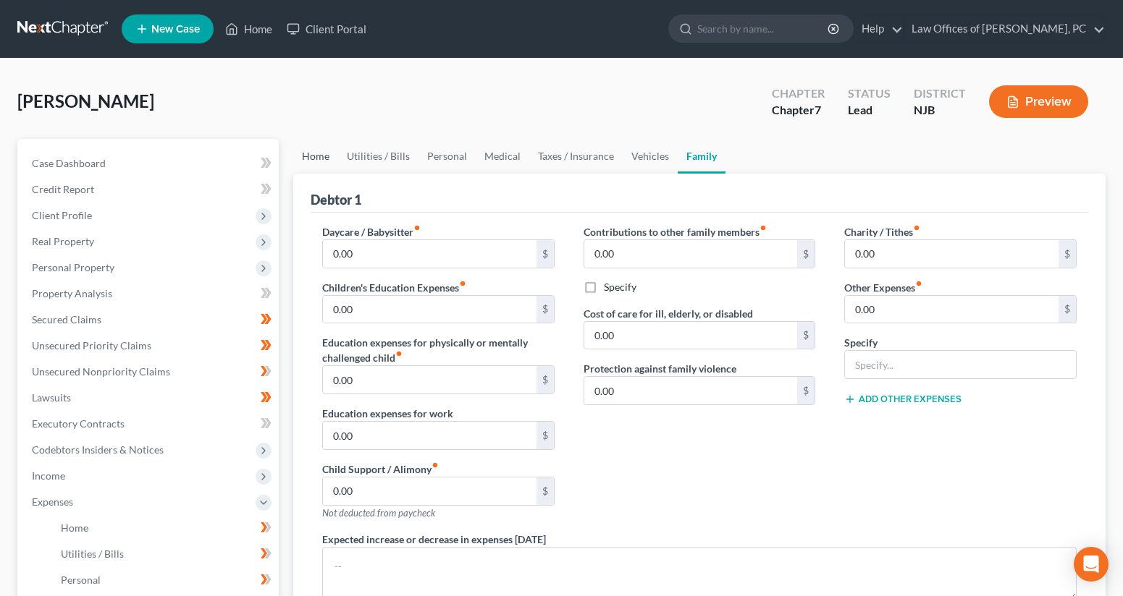
click at [317, 158] on link "Home" at bounding box center [315, 156] width 45 height 35
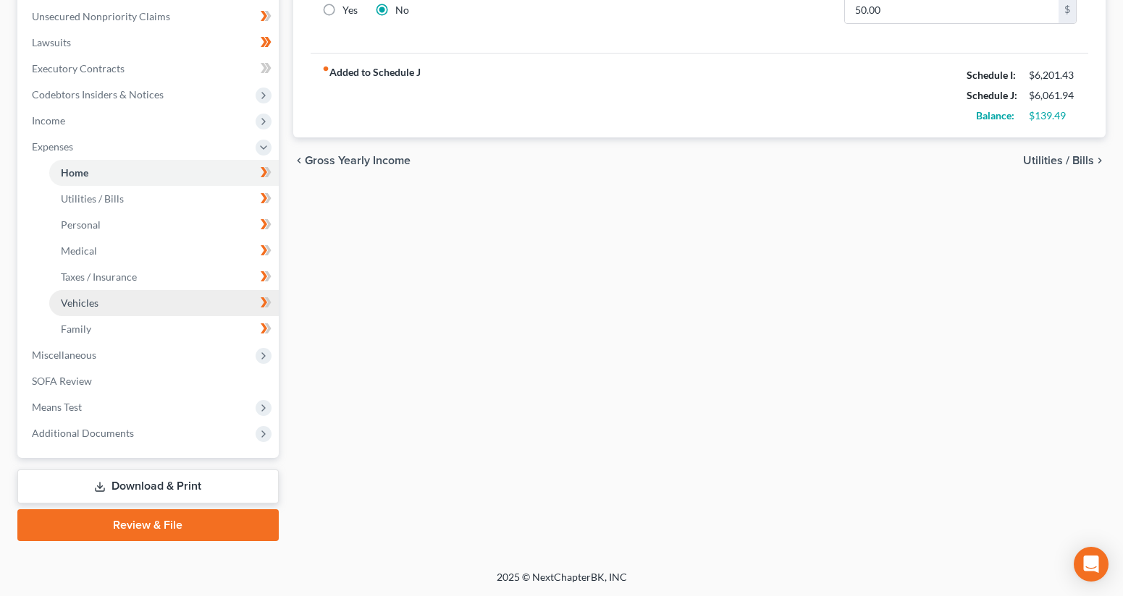
scroll to position [355, 0]
click at [161, 486] on link "Download & Print" at bounding box center [147, 487] width 261 height 34
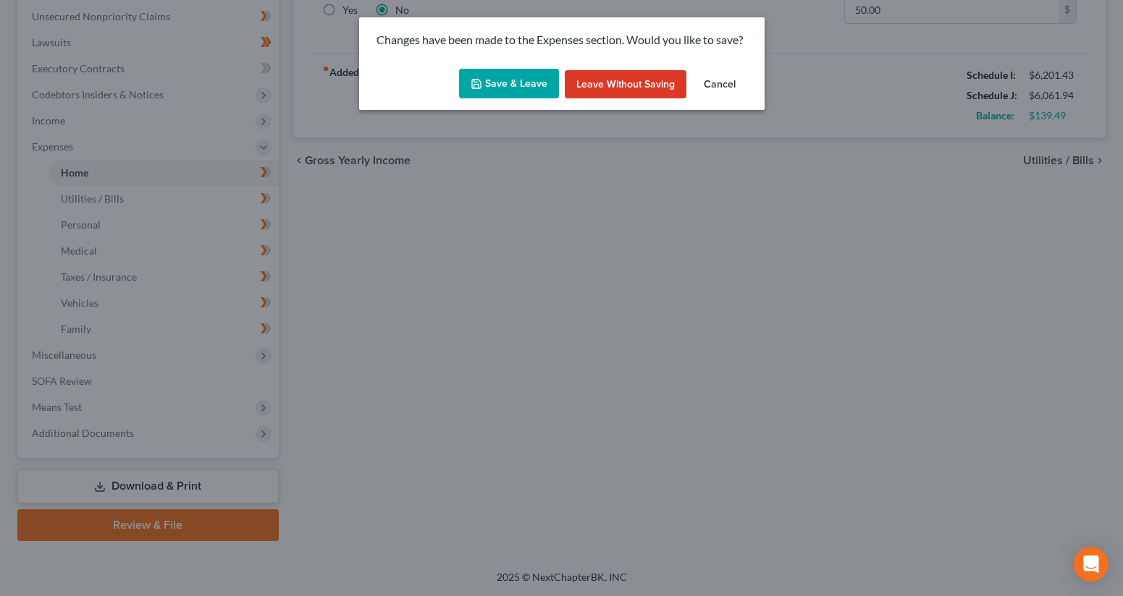
click at [487, 90] on button "Save & Leave" at bounding box center [509, 84] width 100 height 30
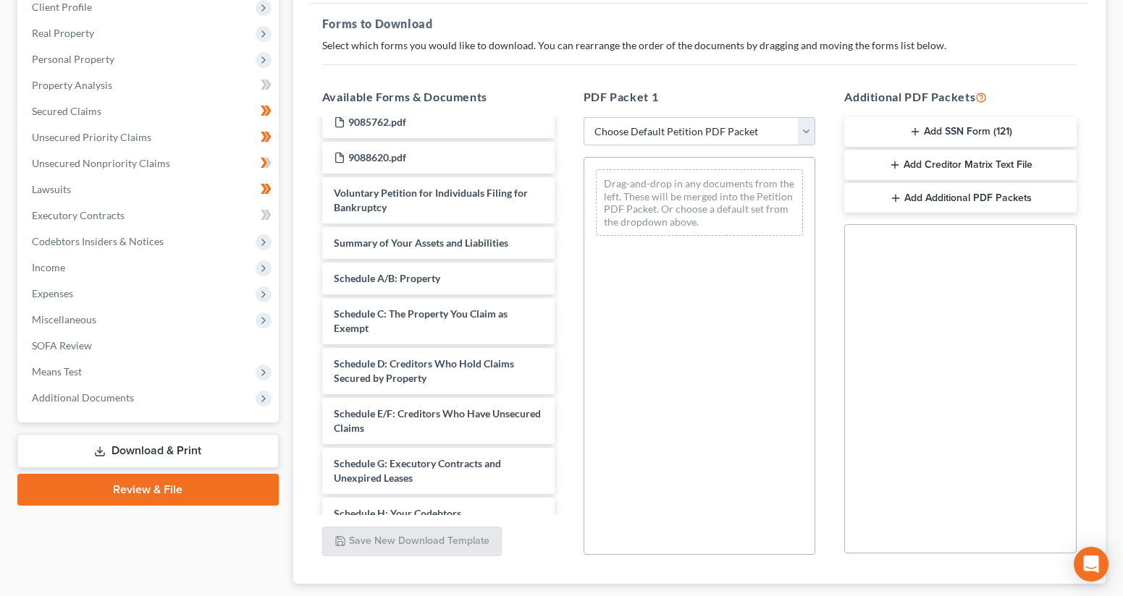
scroll to position [688, 0]
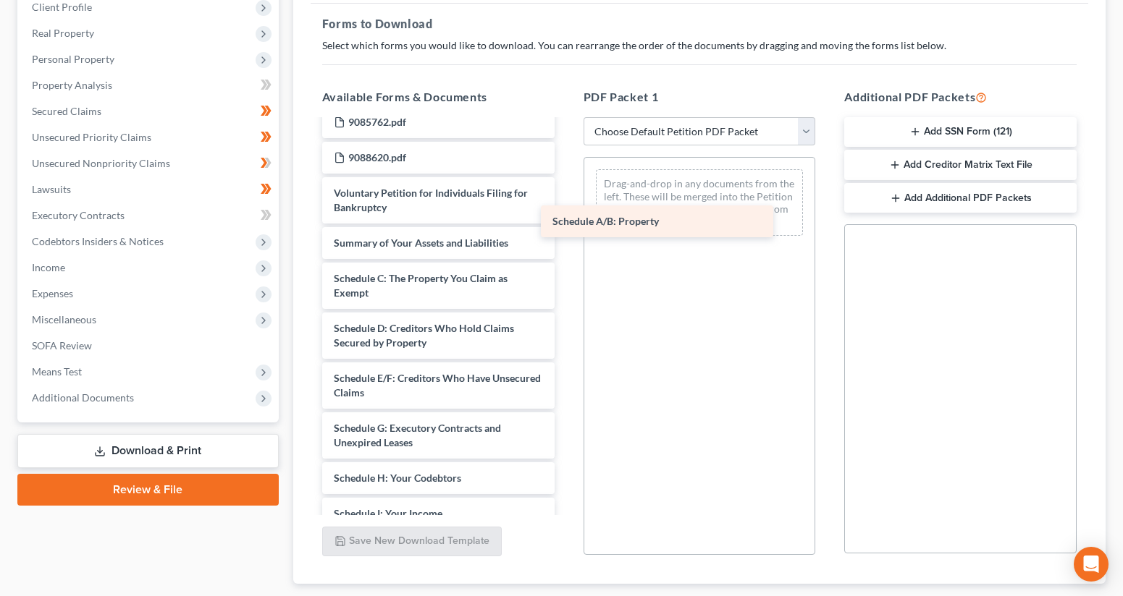
drag, startPoint x: 447, startPoint y: 279, endPoint x: 665, endPoint y: 222, distance: 225.8
click at [566, 222] on div "Schedule A/B: Property Statements.pdf 9075903.pdf 9075903__1_.pdf 9070629.pdf 9…" at bounding box center [439, 176] width 256 height 1489
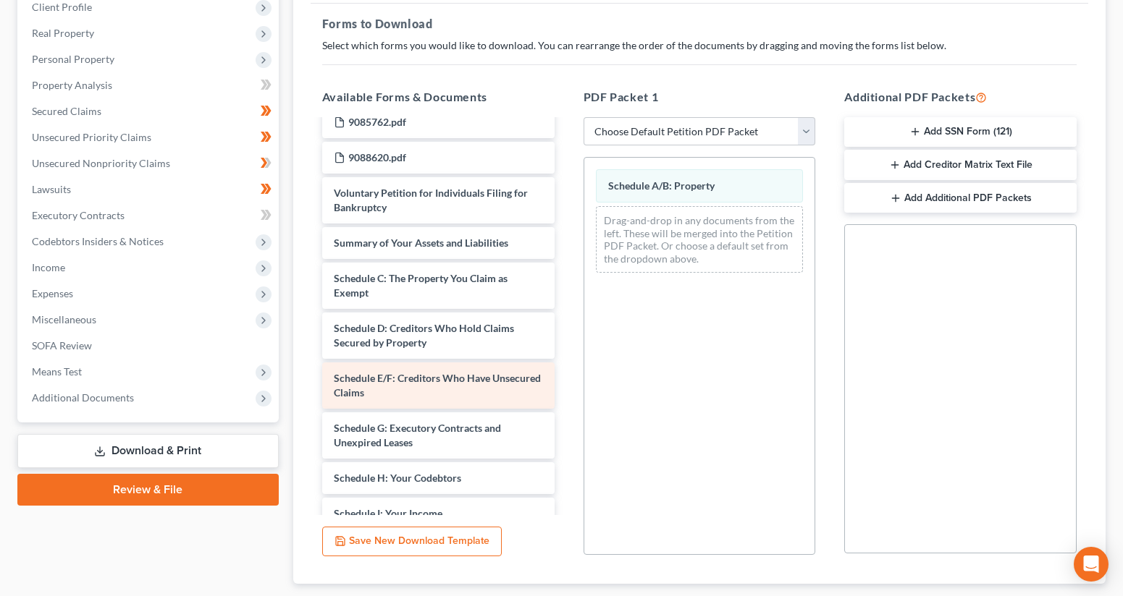
click at [457, 376] on span "Schedule E/F: Creditors Who Have Unsecured Claims" at bounding box center [437, 385] width 207 height 27
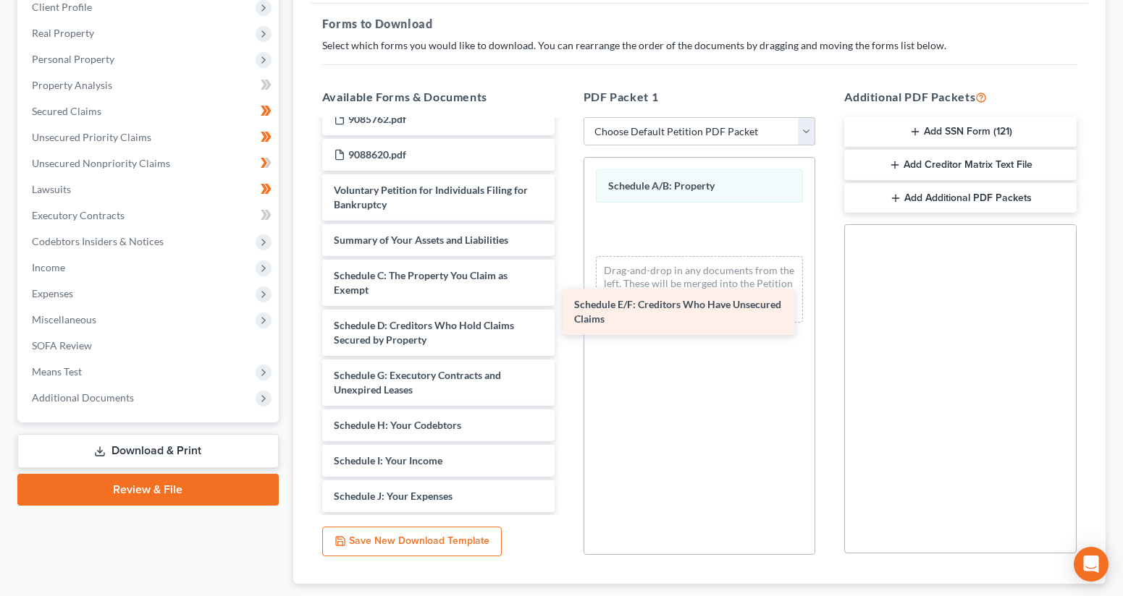
drag, startPoint x: 457, startPoint y: 376, endPoint x: 697, endPoint y: 305, distance: 250.4
click at [566, 305] on div "Schedule E/F: Creditors Who Have Unsecured Claims Statements.pdf 9075903.pdf 90…" at bounding box center [439, 149] width 256 height 1439
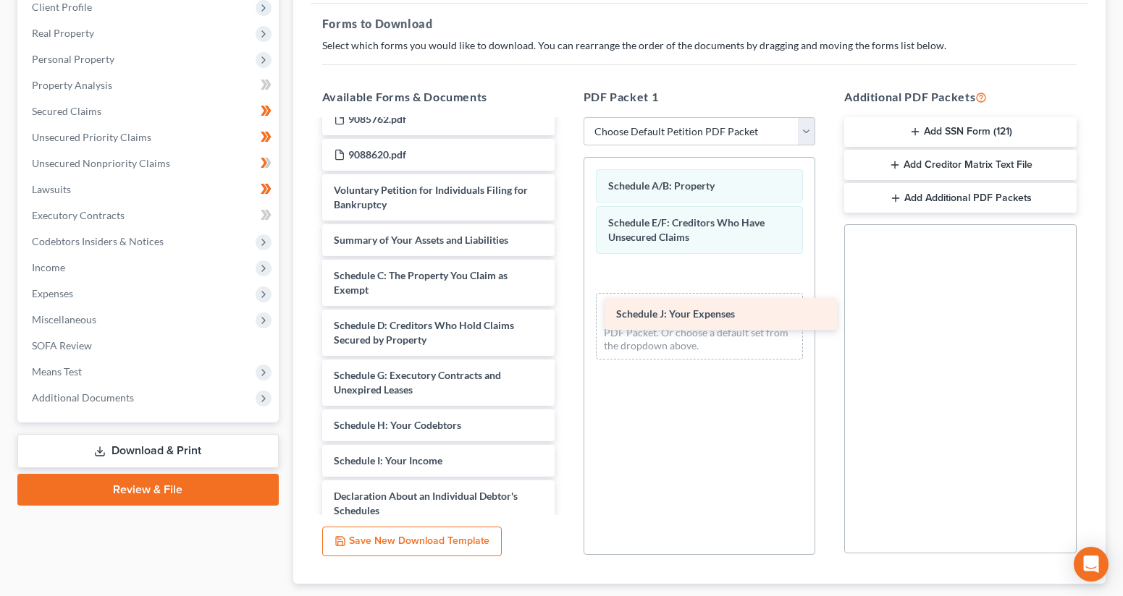
drag, startPoint x: 457, startPoint y: 497, endPoint x: 739, endPoint y: 315, distance: 335.7
click at [566, 315] on div "Schedule J: Your Expenses Statements.pdf 9075903.pdf 9075903__1_.pdf 9070629.pd…" at bounding box center [439, 132] width 256 height 1404
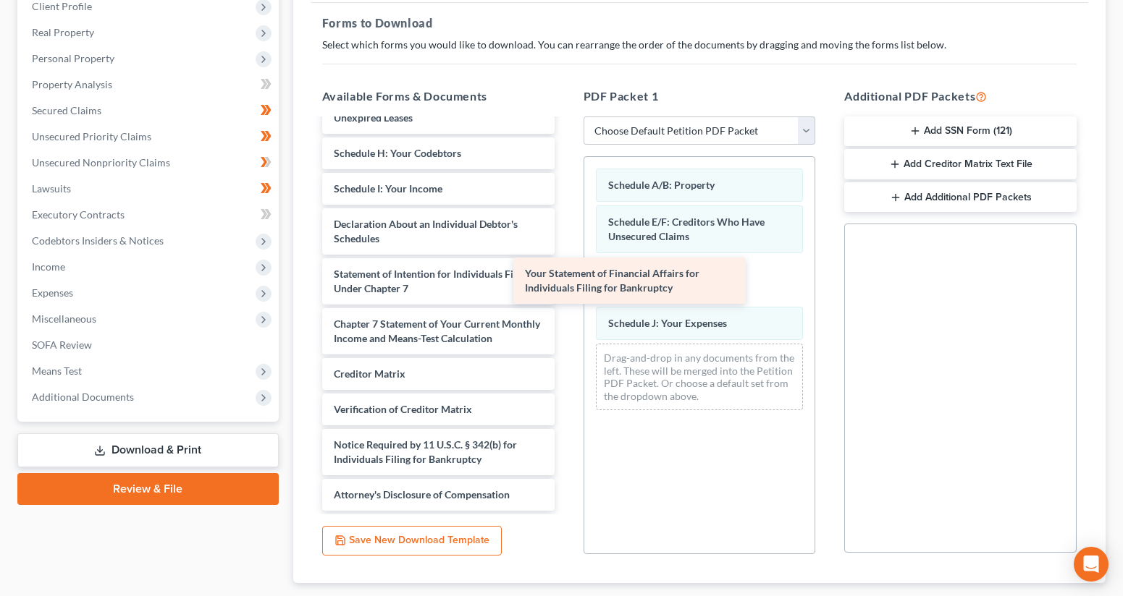
scroll to position [963, 0]
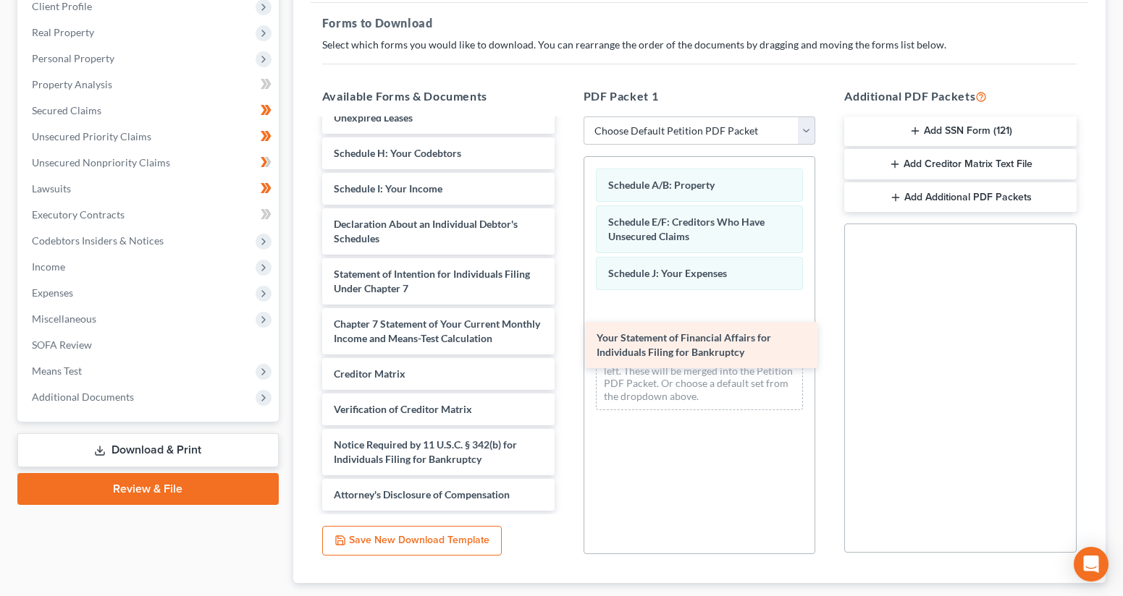
drag, startPoint x: 432, startPoint y: 227, endPoint x: 694, endPoint y: 341, distance: 285.6
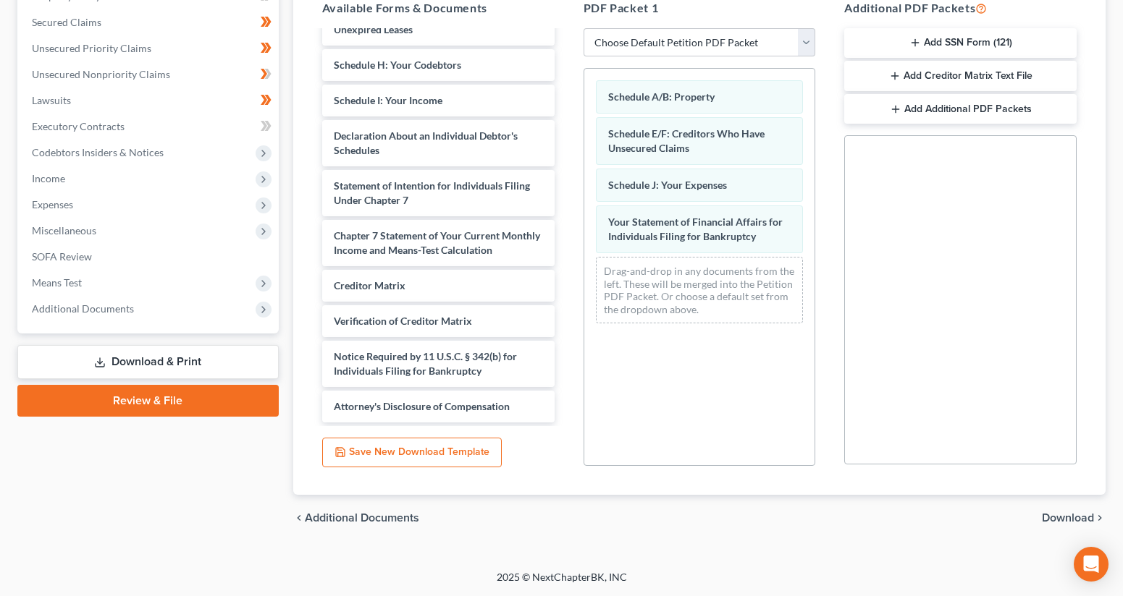
click at [1066, 523] on span "Download" at bounding box center [1068, 519] width 52 height 12
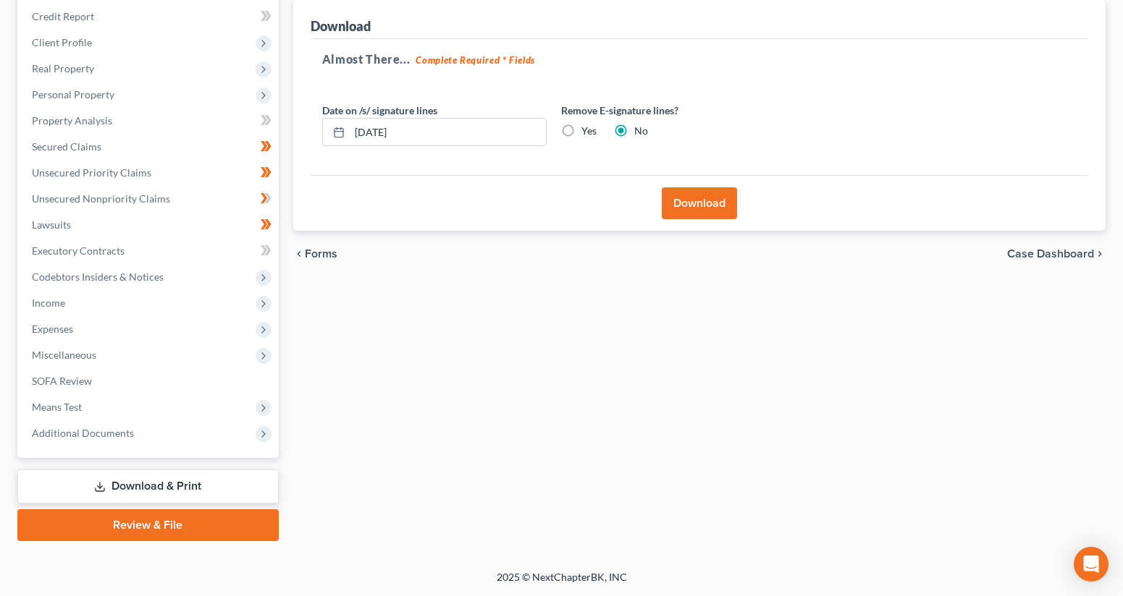
scroll to position [173, 0]
click at [581, 134] on label "Yes" at bounding box center [588, 131] width 15 height 14
click at [587, 133] on input "Yes" at bounding box center [591, 128] width 9 height 9
radio input "true"
radio input "false"
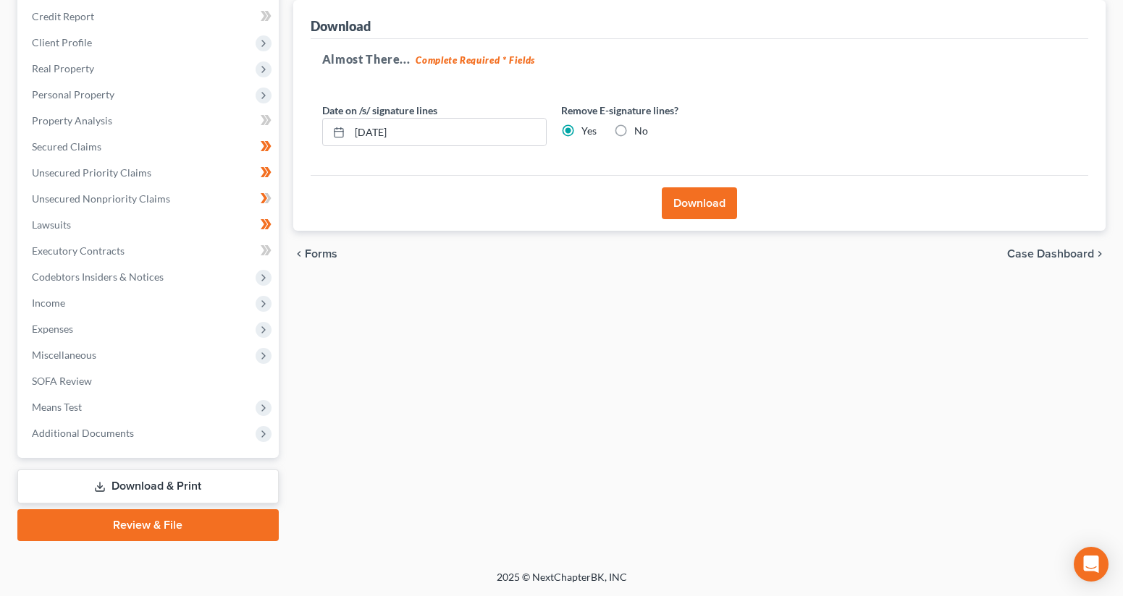
click at [696, 203] on button "Download" at bounding box center [699, 203] width 75 height 32
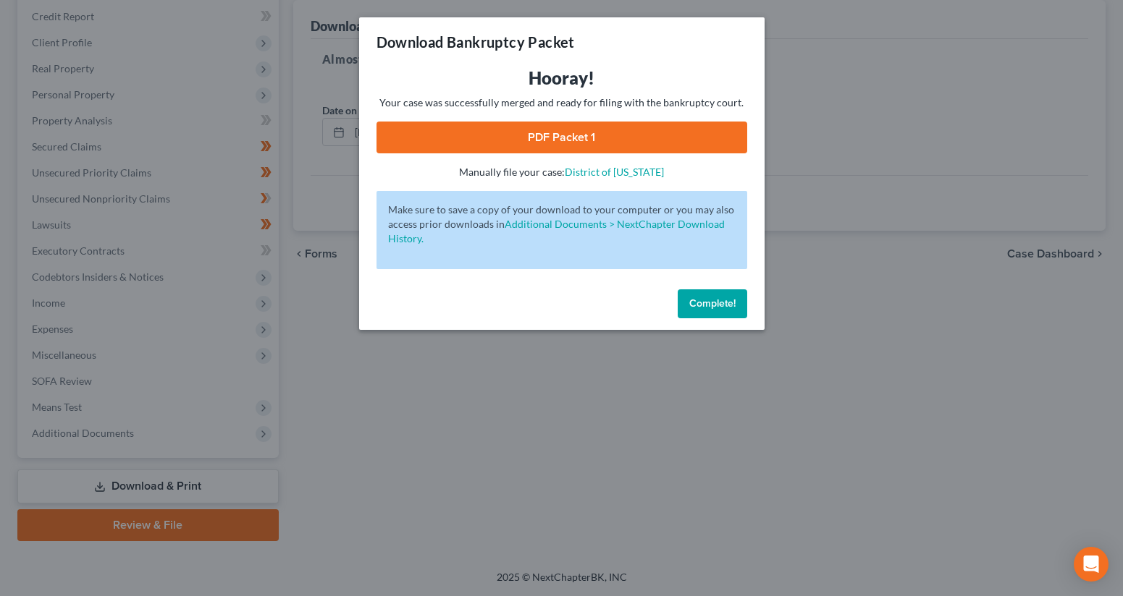
click at [550, 131] on link "PDF Packet 1" at bounding box center [561, 138] width 371 height 32
click at [714, 298] on span "Complete!" at bounding box center [712, 304] width 46 height 12
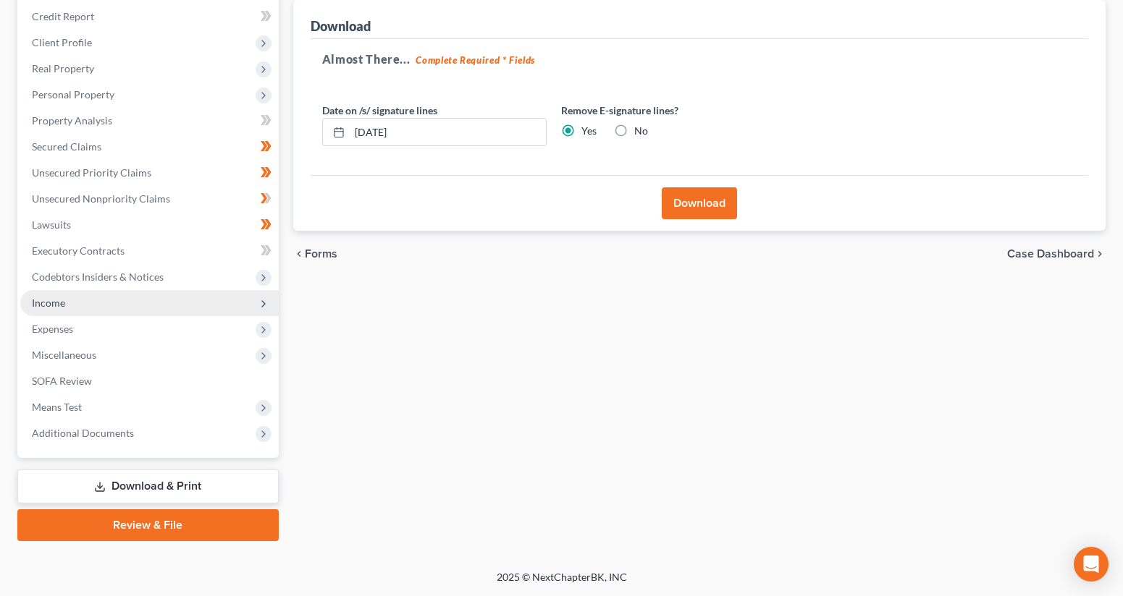
click at [106, 298] on span "Income" at bounding box center [149, 303] width 258 height 26
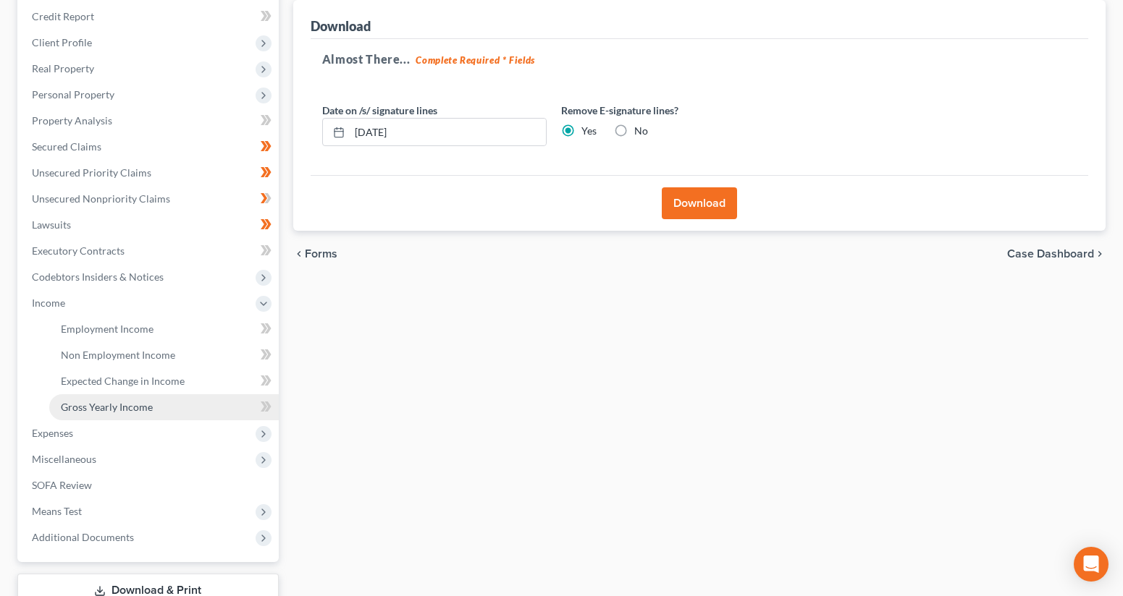
click at [198, 405] on link "Gross Yearly Income" at bounding box center [163, 408] width 229 height 26
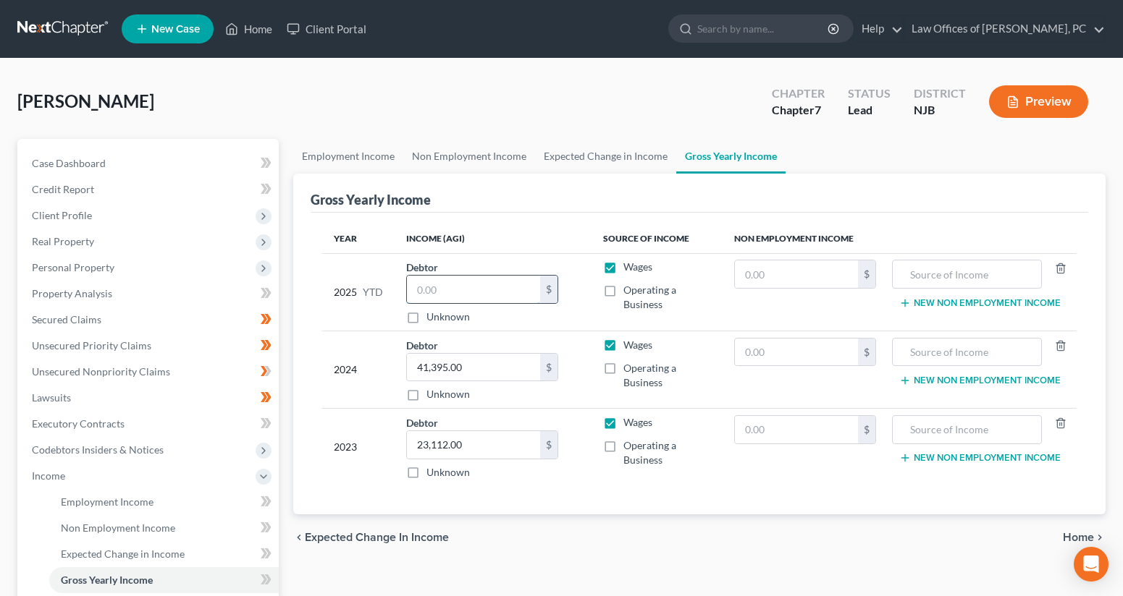
click at [461, 291] on input "text" at bounding box center [473, 290] width 133 height 28
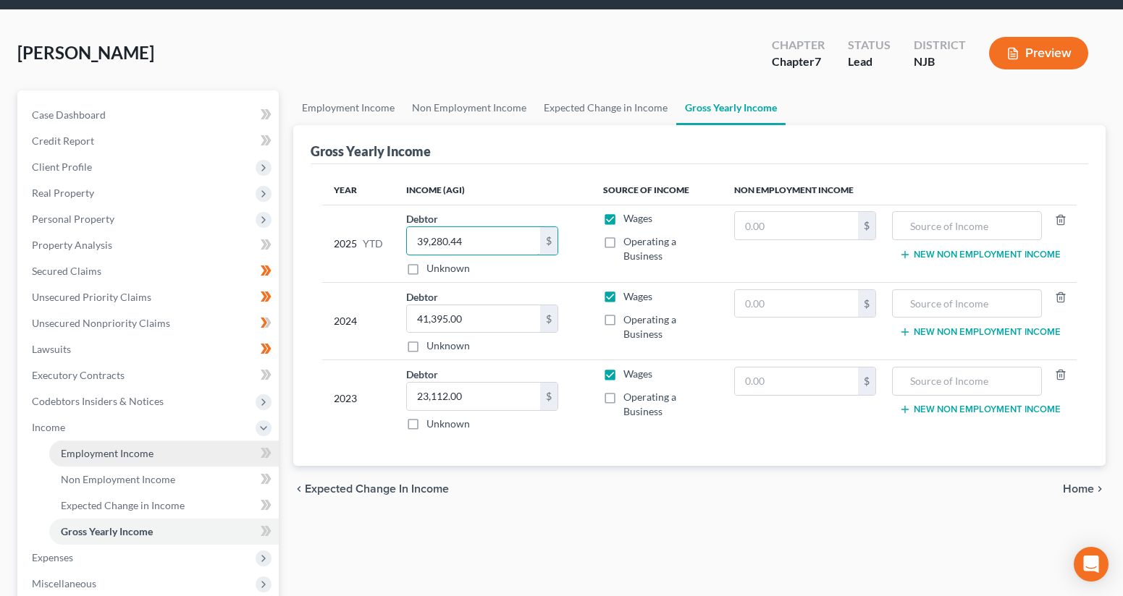
scroll to position [49, 0]
type input "39,280.44"
click at [144, 455] on span "Employment Income" at bounding box center [107, 453] width 93 height 12
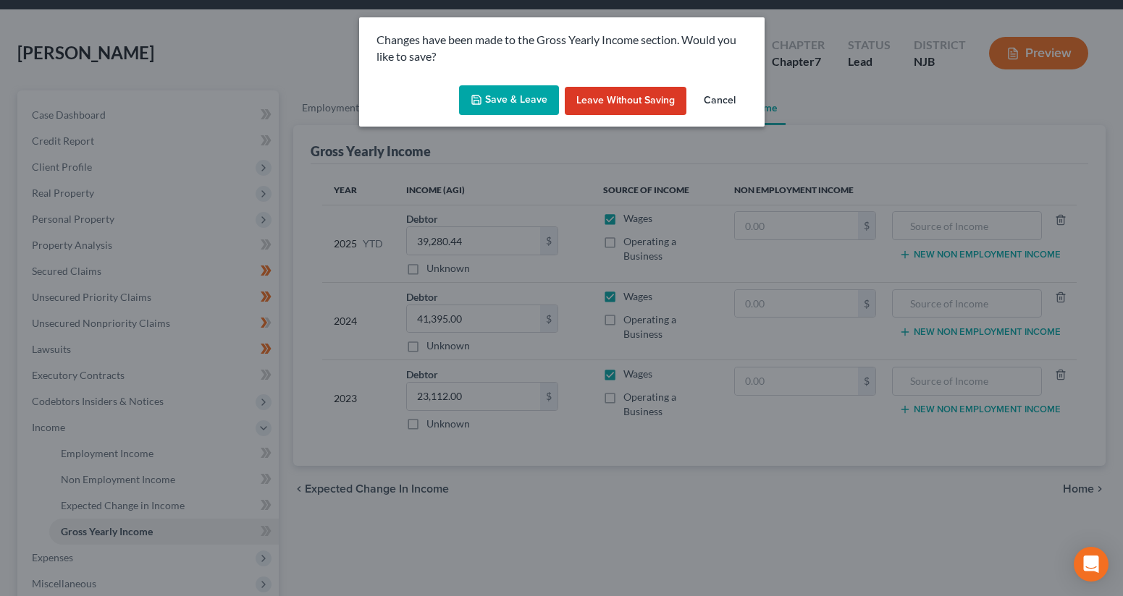
click at [523, 94] on button "Save & Leave" at bounding box center [509, 100] width 100 height 30
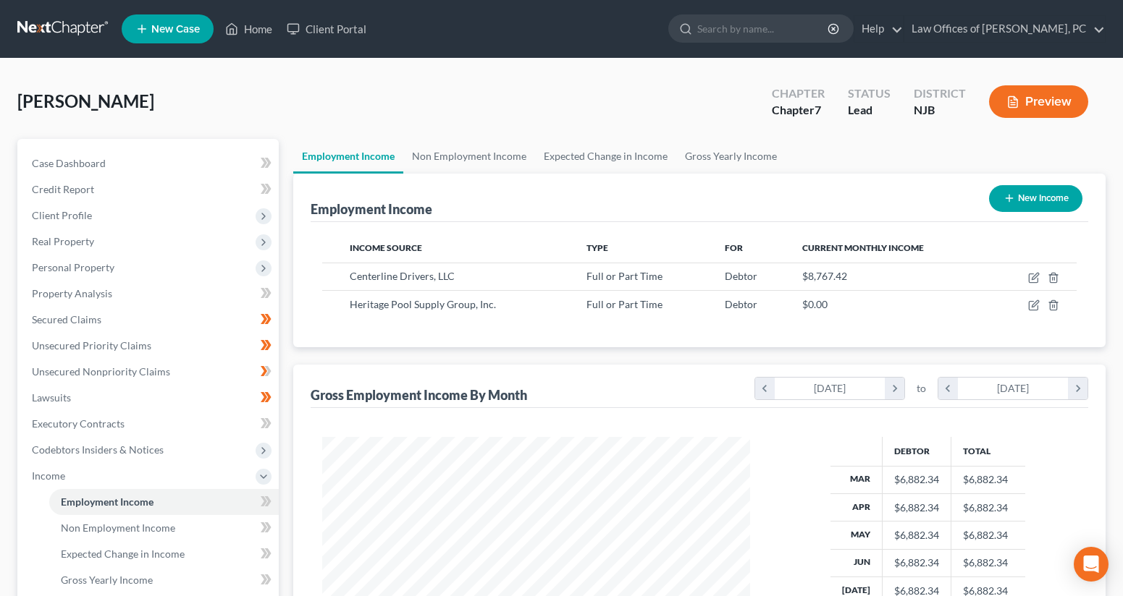
scroll to position [260, 457]
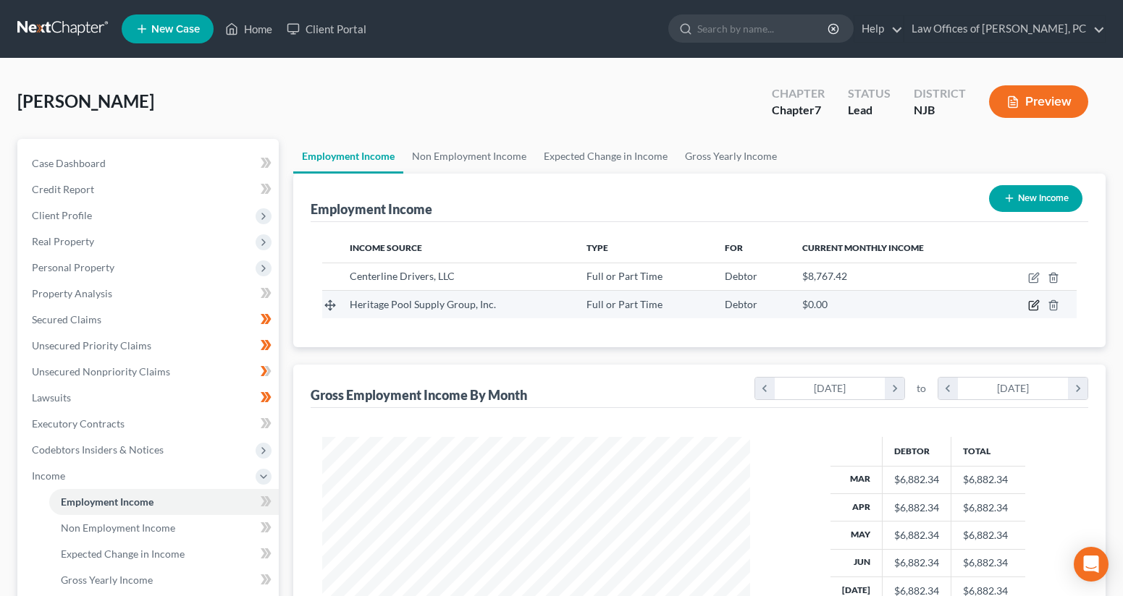
click at [1032, 308] on icon "button" at bounding box center [1035, 304] width 7 height 7
select select "0"
select select "45"
select select "3"
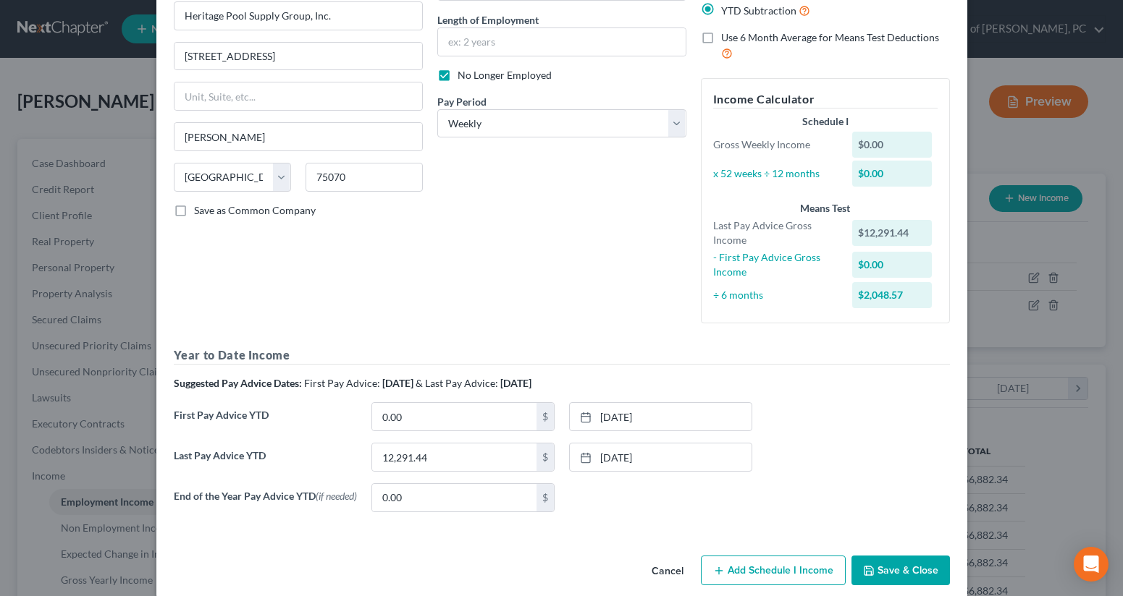
scroll to position [136, 0]
drag, startPoint x: 678, startPoint y: 568, endPoint x: 591, endPoint y: 510, distance: 104.4
click at [677, 567] on button "Cancel" at bounding box center [667, 571] width 55 height 29
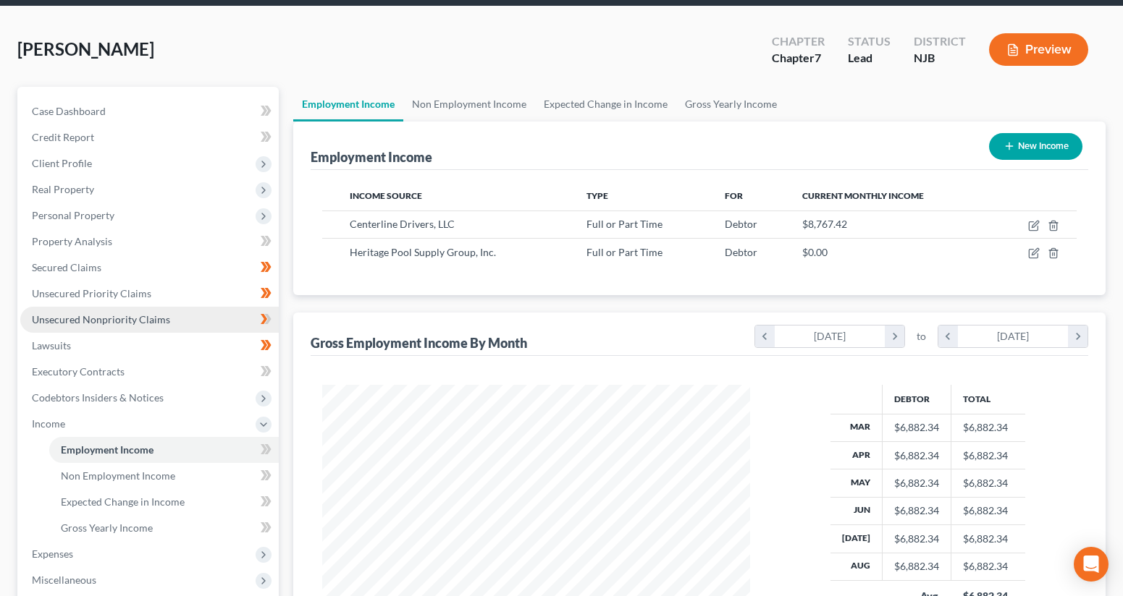
scroll to position [81, 0]
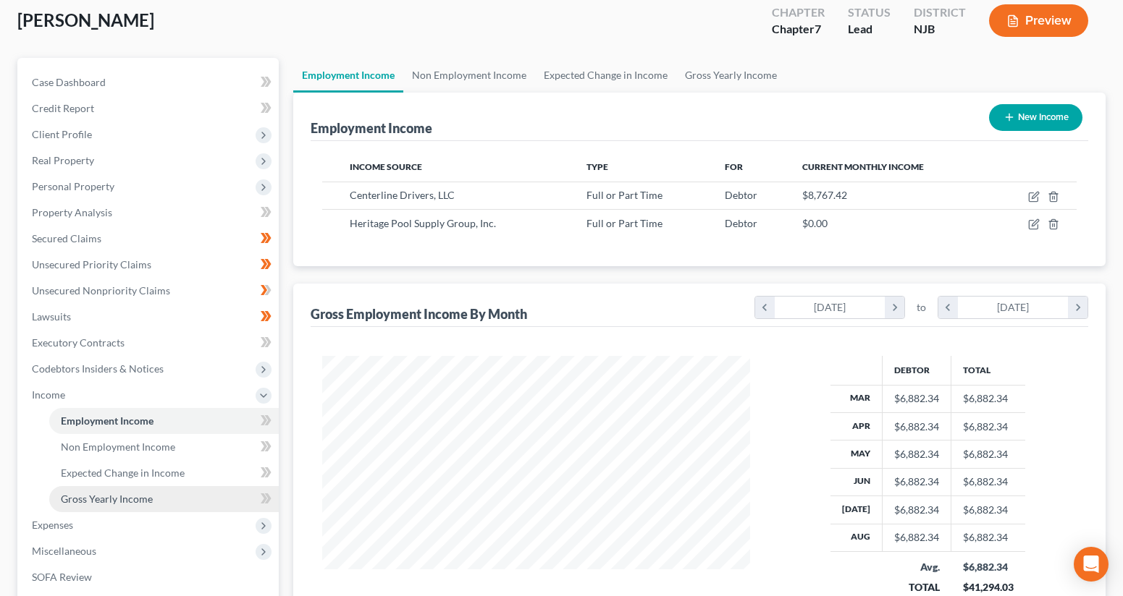
click at [148, 503] on span "Gross Yearly Income" at bounding box center [107, 499] width 92 height 12
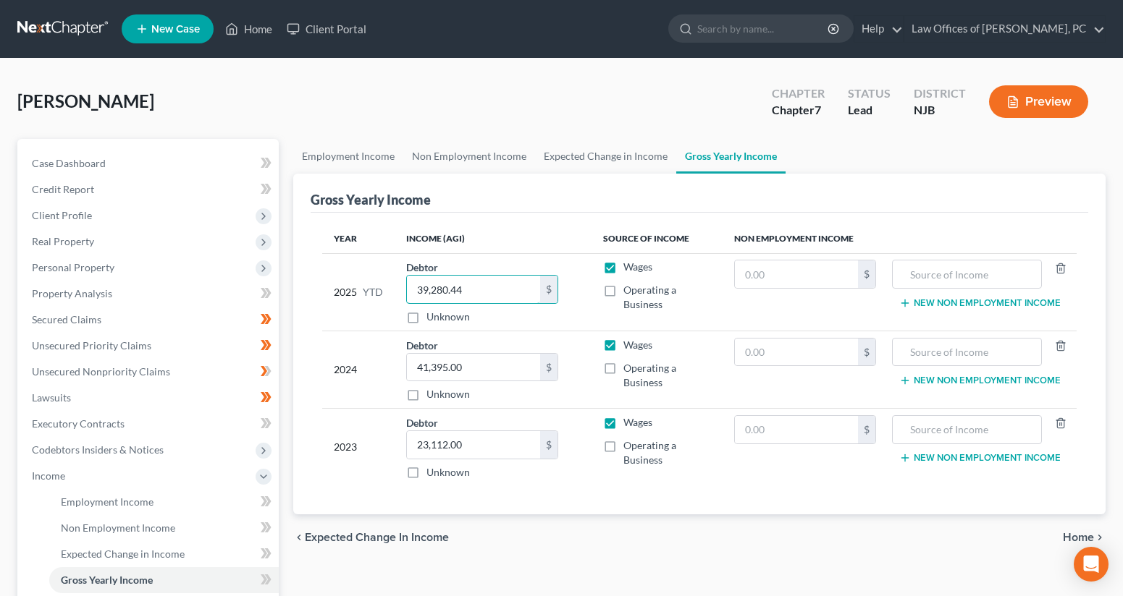
drag, startPoint x: 472, startPoint y: 294, endPoint x: 402, endPoint y: 292, distance: 69.5
click at [402, 292] on td "Debtor 39,280.44 $ Unknown Balance Undetermined 39,280.44 $ Unknown" at bounding box center [494, 291] width 198 height 77
type input "51,571.88"
click at [127, 421] on link "Executory Contracts" at bounding box center [149, 424] width 258 height 26
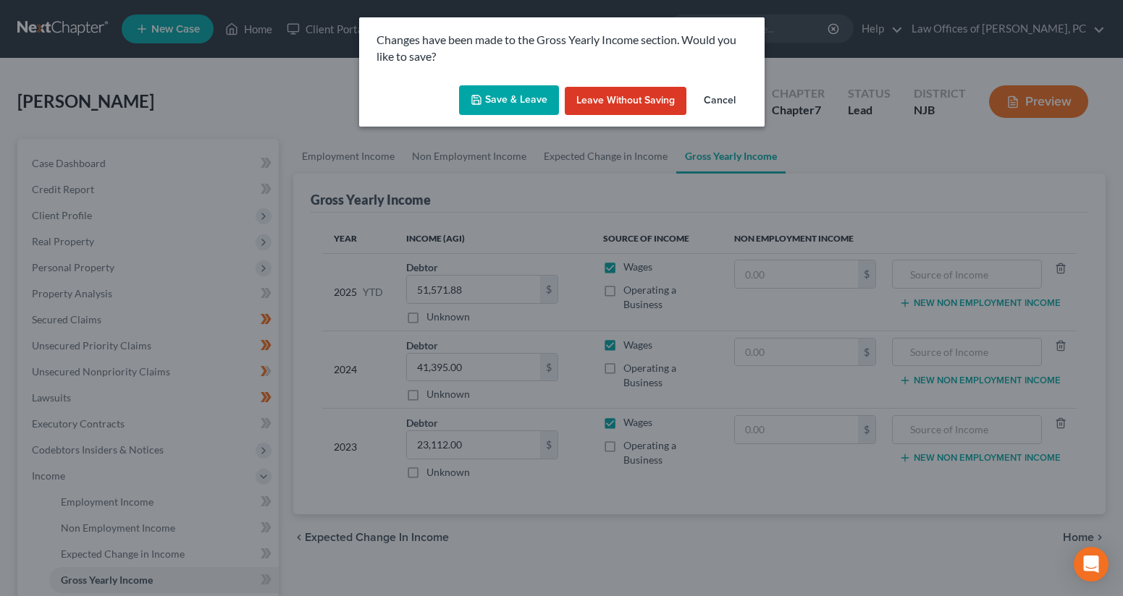
click at [499, 99] on button "Save & Leave" at bounding box center [509, 100] width 100 height 30
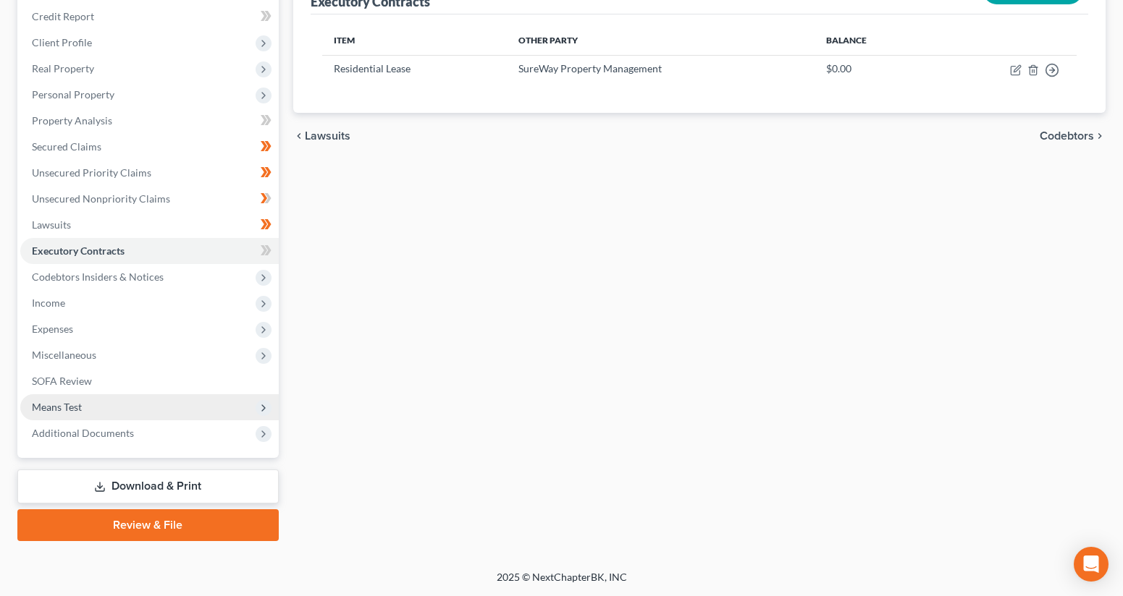
scroll to position [173, 0]
click at [169, 481] on link "Download & Print" at bounding box center [147, 487] width 261 height 34
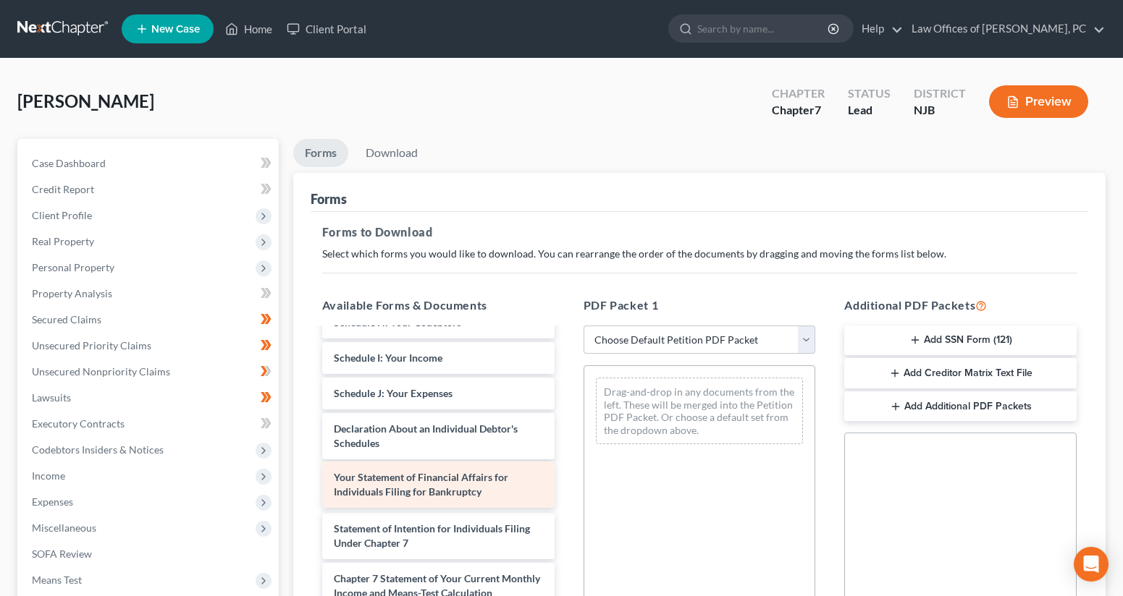
scroll to position [1084, 0]
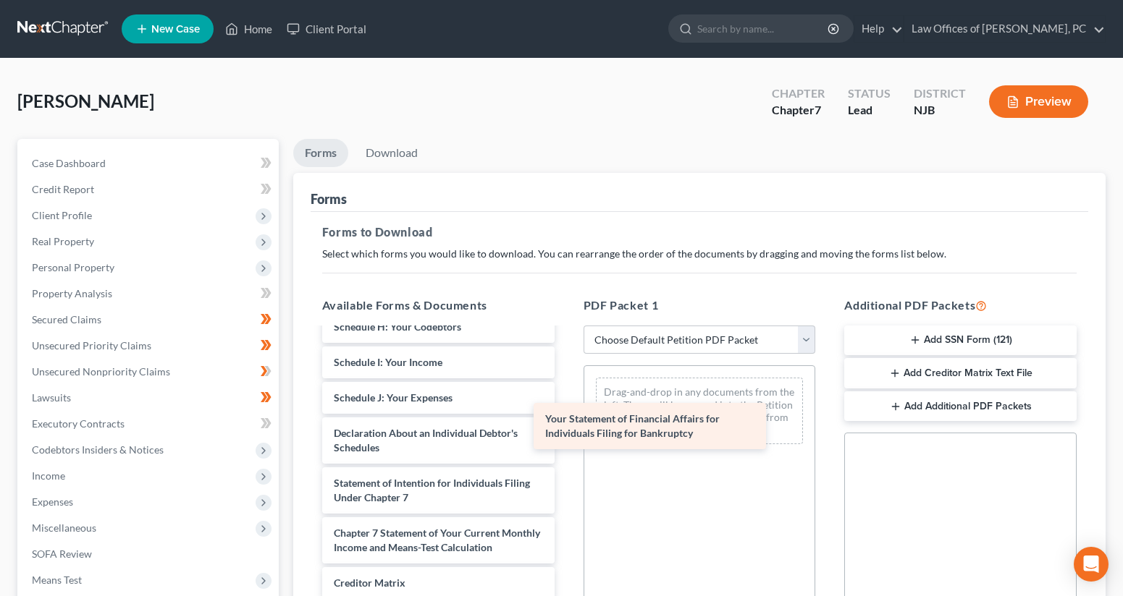
drag, startPoint x: 437, startPoint y: 489, endPoint x: 649, endPoint y: 430, distance: 219.5
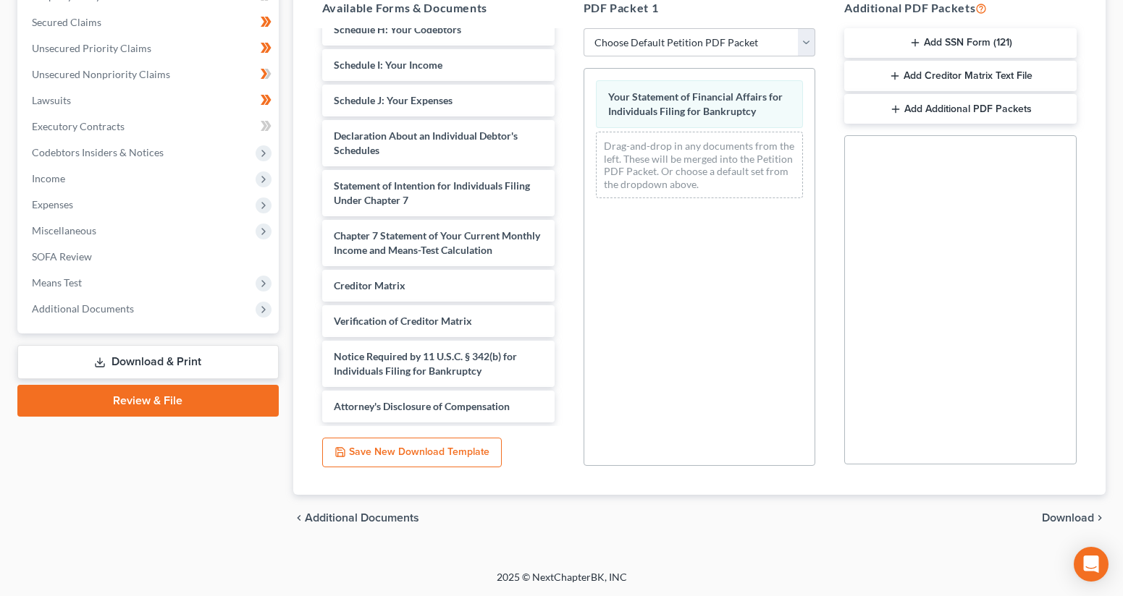
click at [1058, 524] on span "Download" at bounding box center [1068, 519] width 52 height 12
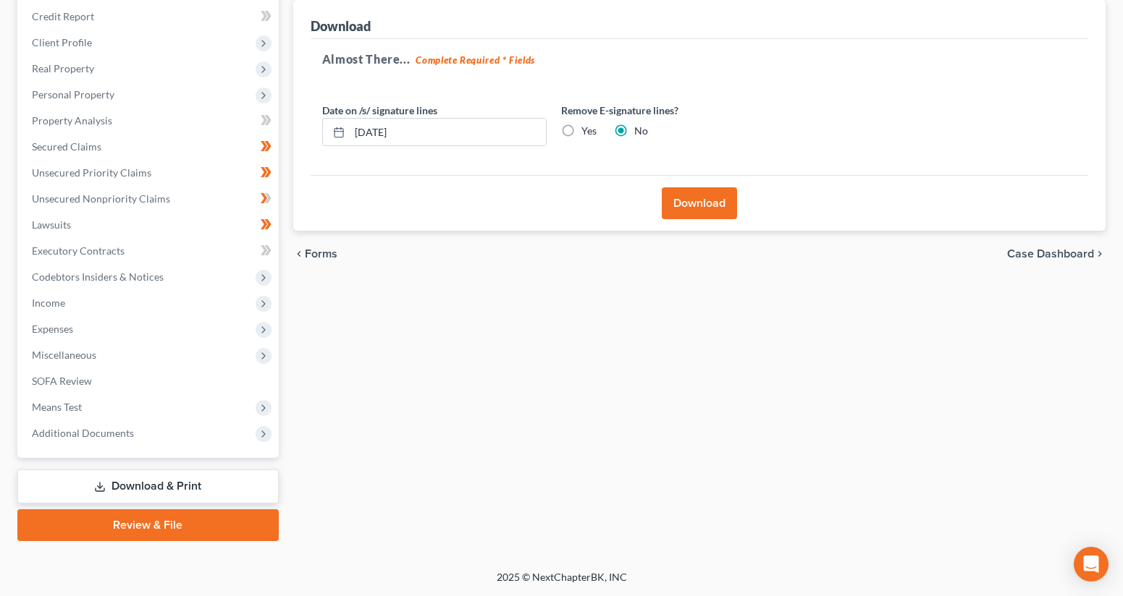
click at [581, 130] on label "Yes" at bounding box center [588, 131] width 15 height 14
click at [587, 130] on input "Yes" at bounding box center [591, 128] width 9 height 9
radio input "true"
radio input "false"
click at [699, 204] on button "Download" at bounding box center [699, 203] width 75 height 32
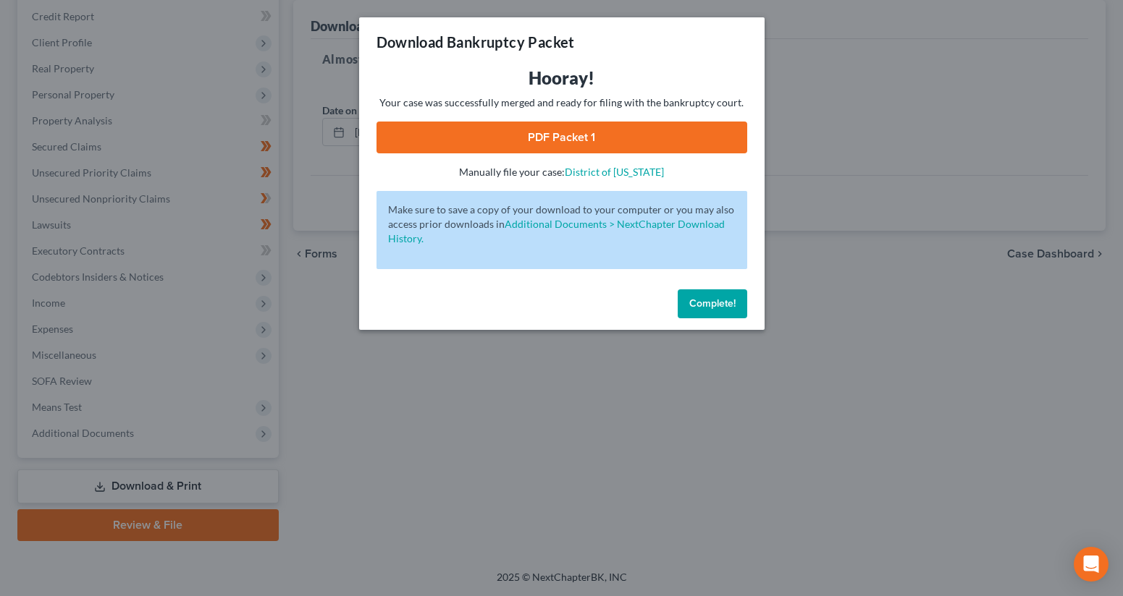
click at [609, 136] on link "PDF Packet 1" at bounding box center [561, 138] width 371 height 32
click at [720, 301] on span "Complete!" at bounding box center [712, 304] width 46 height 12
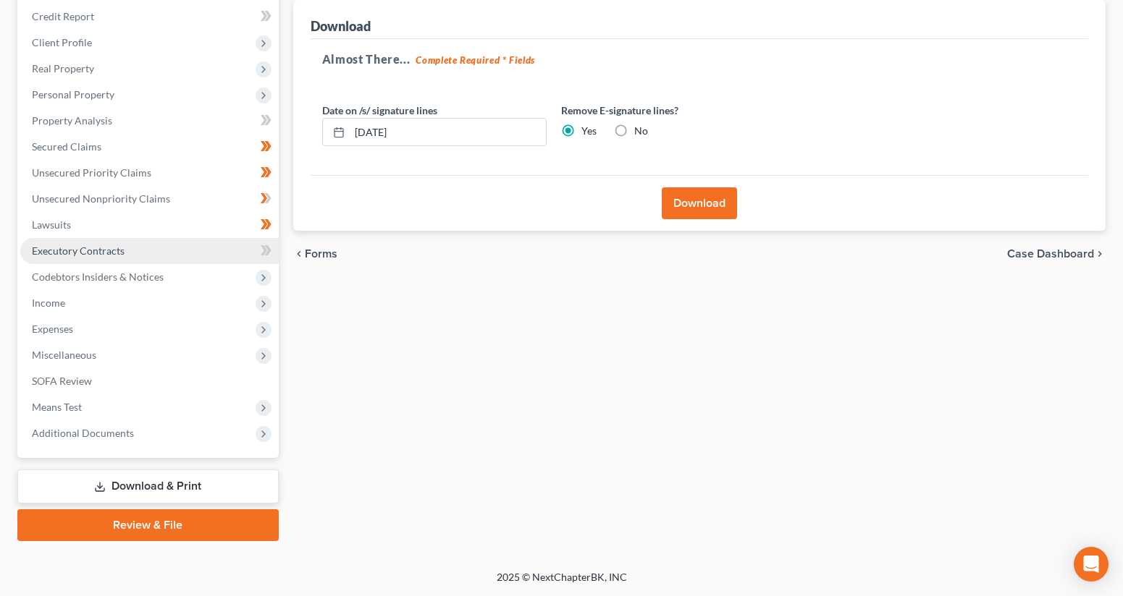
click at [164, 249] on link "Executory Contracts" at bounding box center [149, 251] width 258 height 26
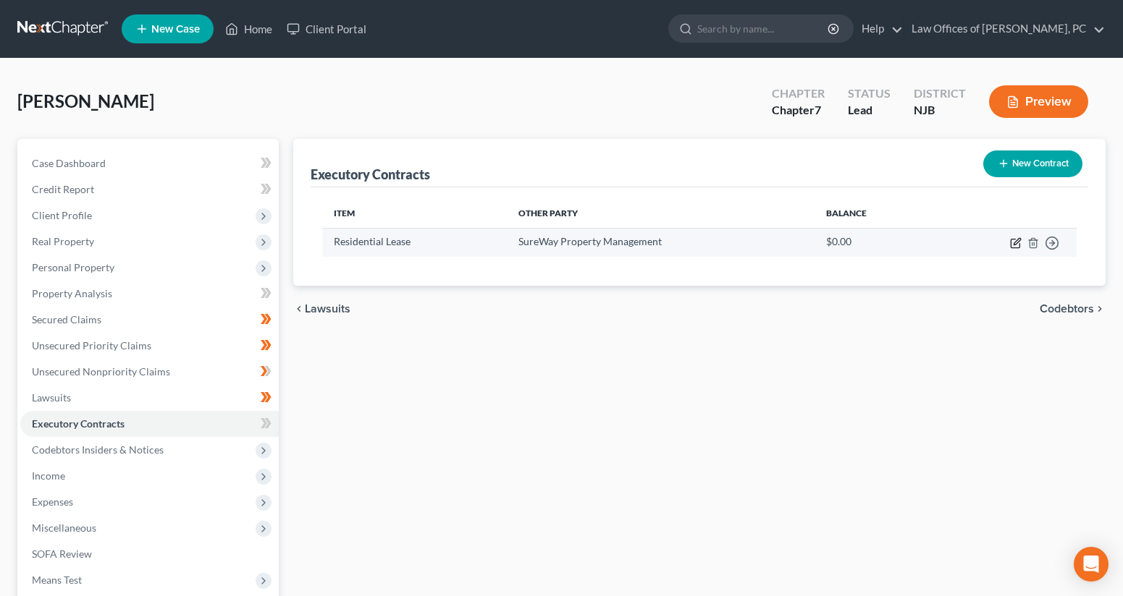
click at [1016, 243] on icon "button" at bounding box center [1016, 243] width 12 height 12
select select "3"
select select "0"
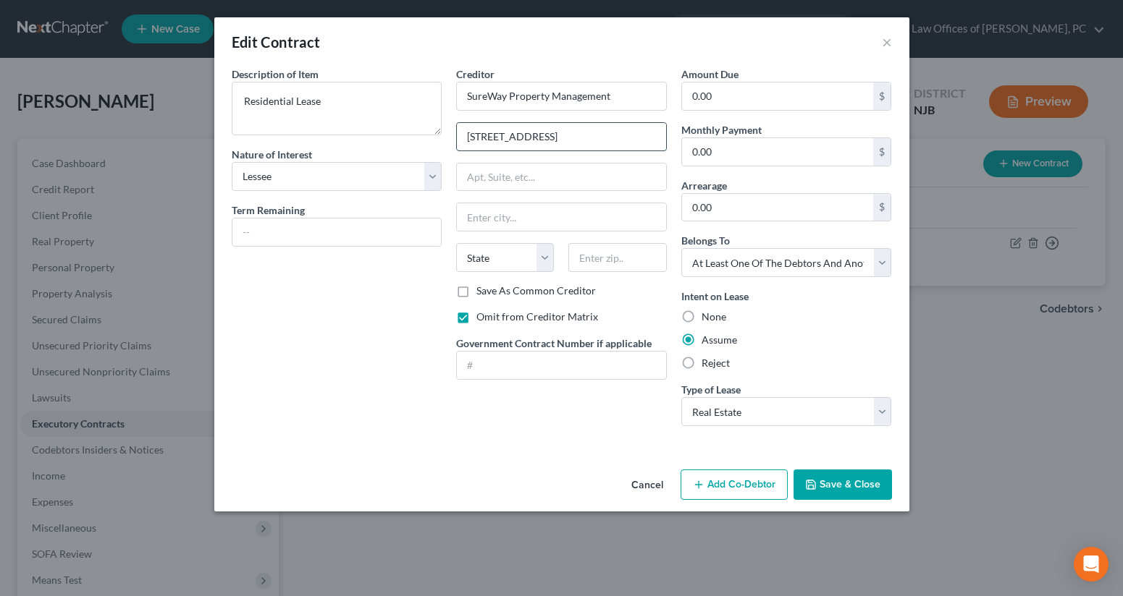
type input "[STREET_ADDRESS]"
type input "08053"
type input "[PERSON_NAME]"
select select "33"
click at [732, 158] on input "0.00" at bounding box center [778, 152] width 192 height 28
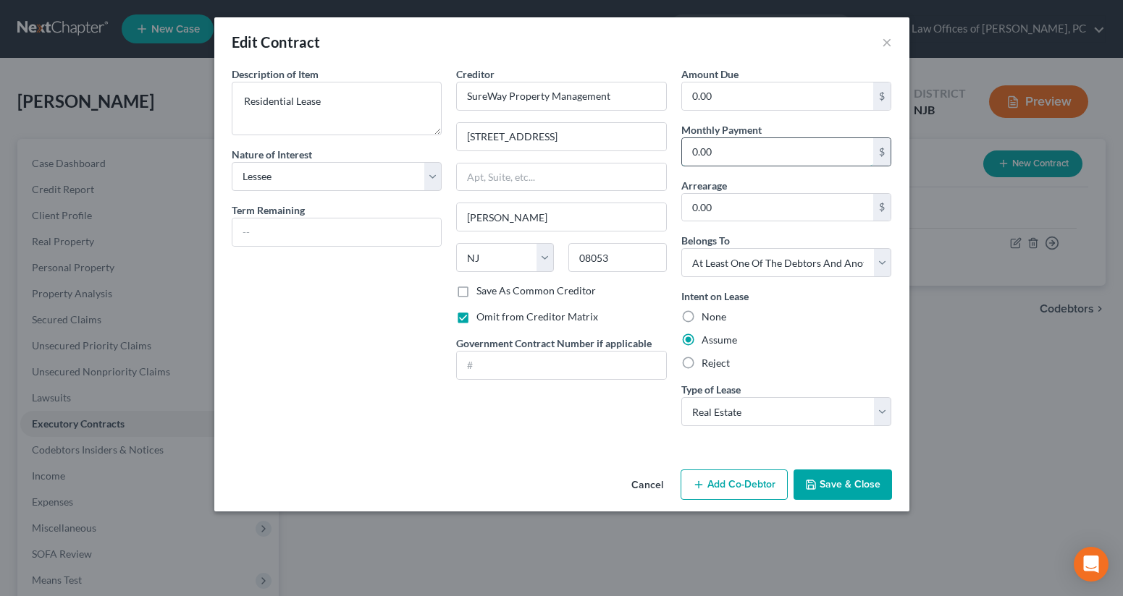
drag, startPoint x: 727, startPoint y: 154, endPoint x: 684, endPoint y: 152, distance: 42.8
click at [684, 152] on input "0.00" at bounding box center [778, 152] width 192 height 28
type input "2,200"
select select "0"
click at [847, 491] on button "Save & Close" at bounding box center [842, 485] width 98 height 30
